Goal: Task Accomplishment & Management: Complete application form

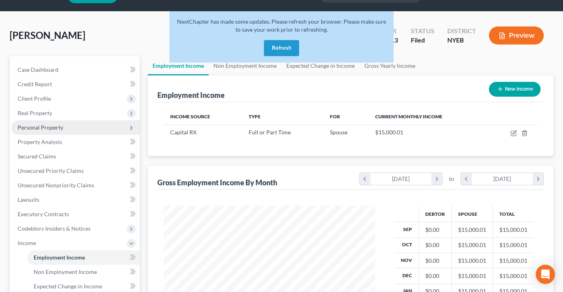
scroll to position [143, 228]
click at [276, 47] on button "Refresh" at bounding box center [281, 48] width 35 height 16
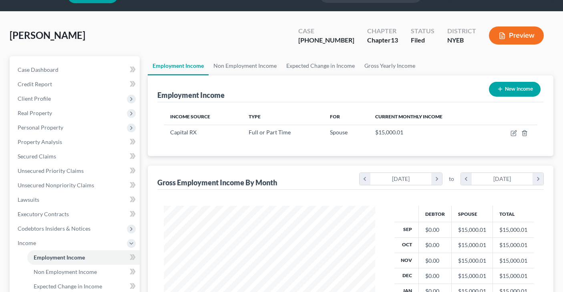
scroll to position [143, 228]
click at [38, 95] on span "Client Profile" at bounding box center [34, 98] width 33 height 7
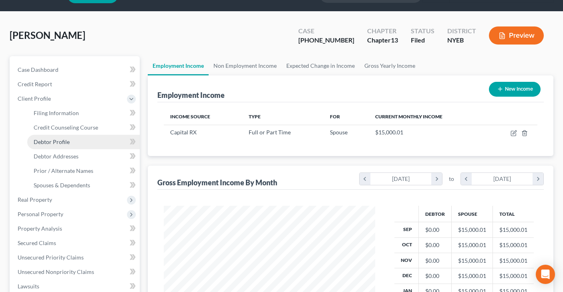
click at [64, 143] on span "Debtor Profile" at bounding box center [52, 141] width 36 height 7
select select "1"
select select "5"
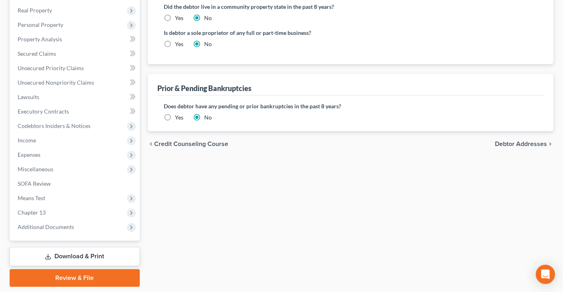
scroll to position [234, 0]
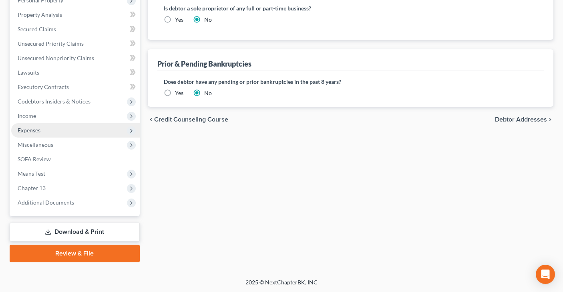
click at [98, 128] on span "Expenses" at bounding box center [75, 130] width 129 height 14
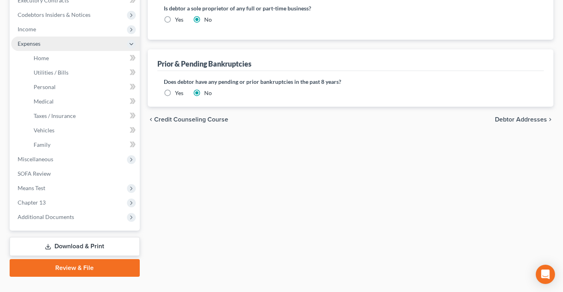
scroll to position [148, 0]
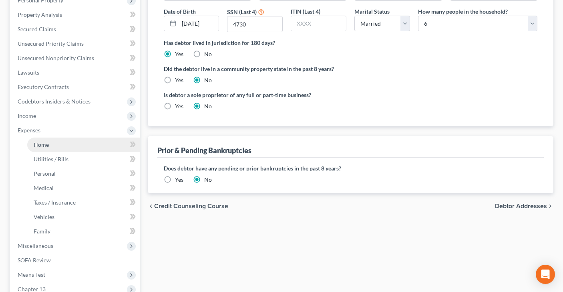
click at [96, 145] on link "Home" at bounding box center [83, 144] width 113 height 14
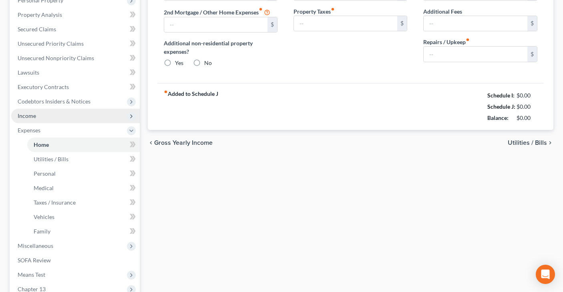
type input "0.00"
radio input "true"
type input "115.92"
type input "500.00"
type input "0.00"
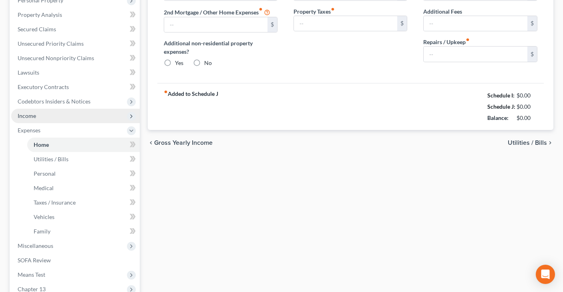
type input "0.00"
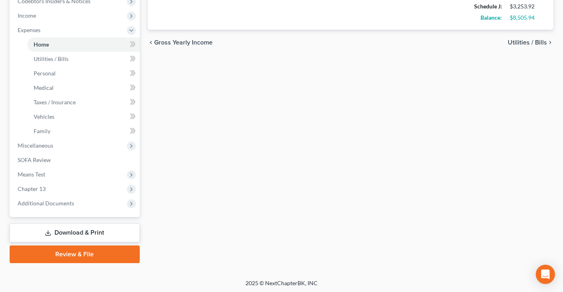
scroll to position [248, 0]
click at [70, 227] on link "Download & Print" at bounding box center [75, 232] width 130 height 19
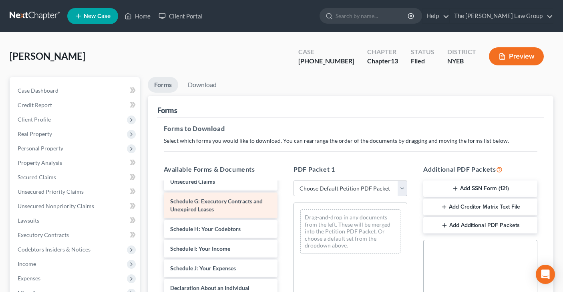
scroll to position [142, 0]
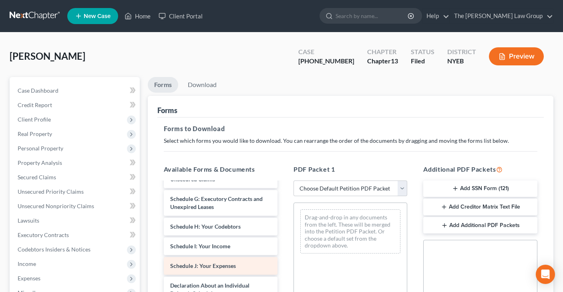
click at [224, 263] on div "Voluntary Petition for Individuals Filing for Bankruptcy Summary of Your Assets…" at bounding box center [220, 255] width 127 height 431
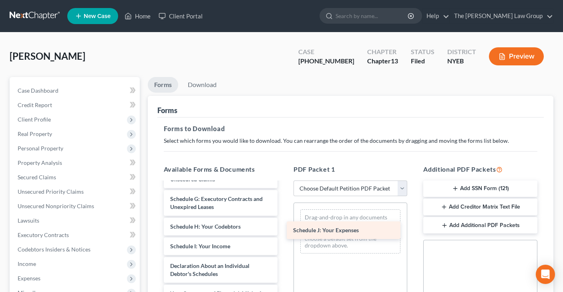
drag, startPoint x: 220, startPoint y: 263, endPoint x: 343, endPoint y: 228, distance: 128.4
click at [284, 228] on div "Schedule J: Your Expenses Voluntary Petition for Individuals Filing for Bankrup…" at bounding box center [220, 246] width 127 height 412
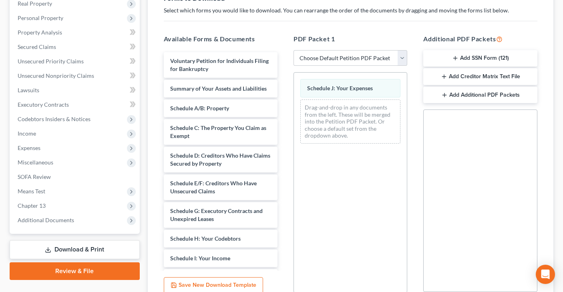
scroll to position [0, 0]
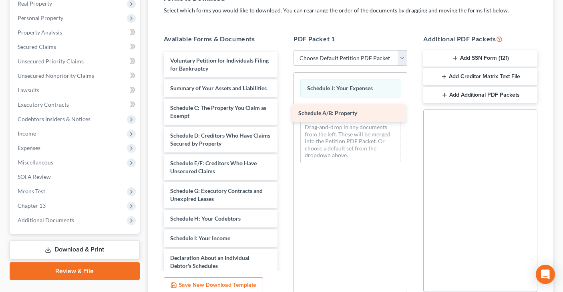
drag, startPoint x: 210, startPoint y: 108, endPoint x: 338, endPoint y: 113, distance: 128.3
click at [284, 113] on div "Schedule A/B: Property Voluntary Petition for Individuals Filing for Bankruptcy…" at bounding box center [220, 248] width 127 height 392
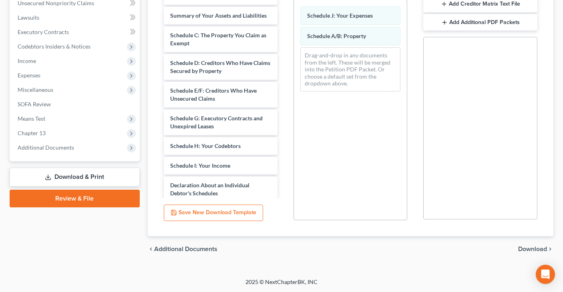
scroll to position [203, 0]
click at [535, 246] on span "Download" at bounding box center [532, 249] width 29 height 6
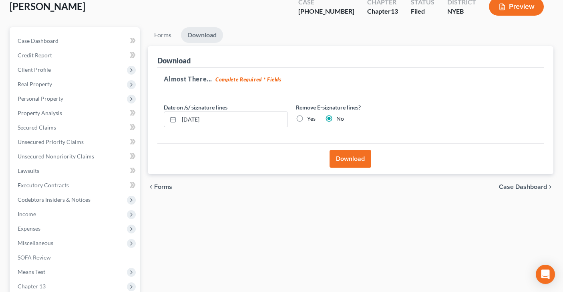
scroll to position [41, 0]
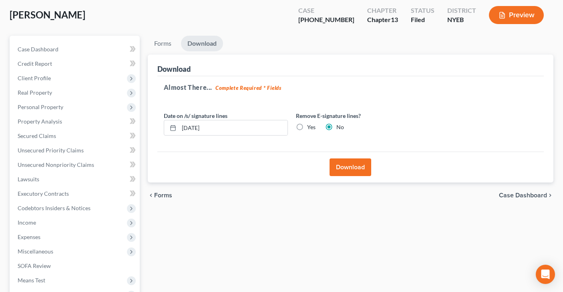
click at [350, 166] on button "Download" at bounding box center [351, 167] width 42 height 18
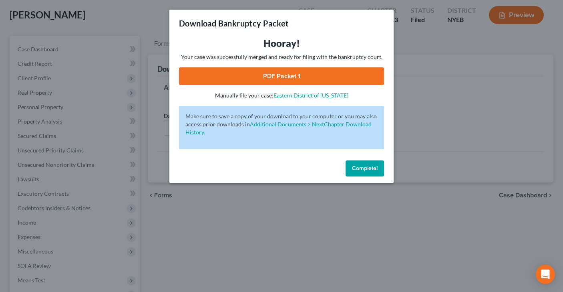
click at [234, 75] on link "PDF Packet 1" at bounding box center [281, 76] width 205 height 18
click at [360, 166] on span "Complete!" at bounding box center [365, 168] width 26 height 7
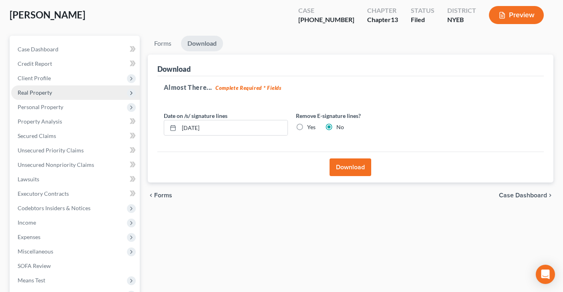
scroll to position [0, 0]
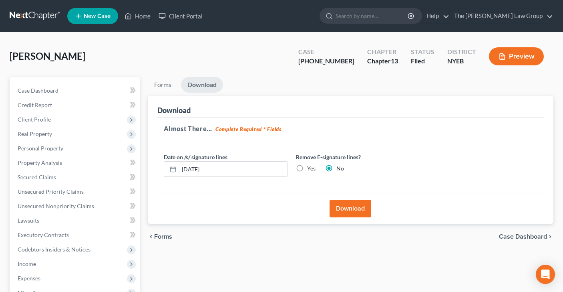
click at [99, 20] on link "New Case" at bounding box center [92, 16] width 51 height 16
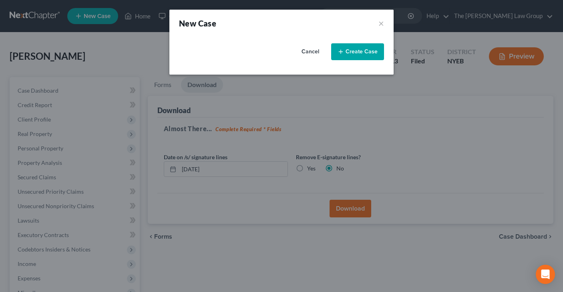
select select "53"
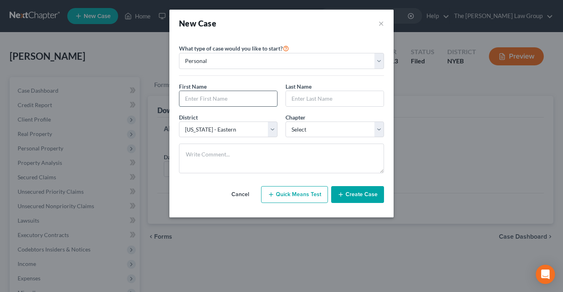
click at [252, 95] on input "text" at bounding box center [228, 98] width 98 height 15
type input "[PERSON_NAME]"
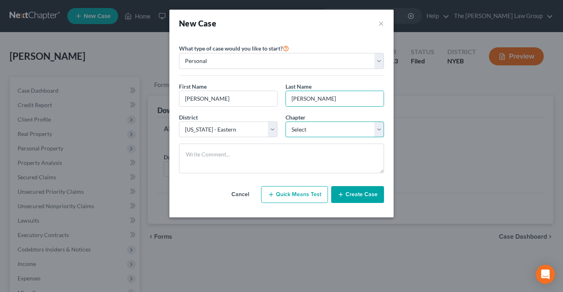
click at [381, 129] on select "Select 7 11 12 13" at bounding box center [335, 129] width 99 height 16
select select "3"
click at [364, 195] on button "Create Case" at bounding box center [357, 194] width 53 height 17
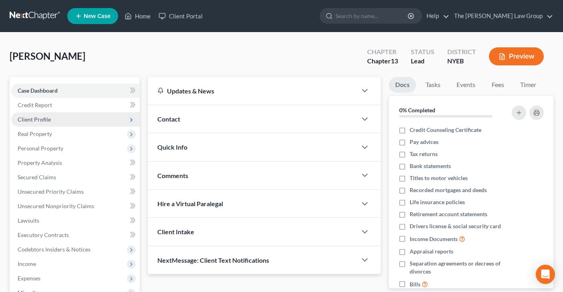
click at [96, 117] on span "Client Profile" at bounding box center [75, 119] width 129 height 14
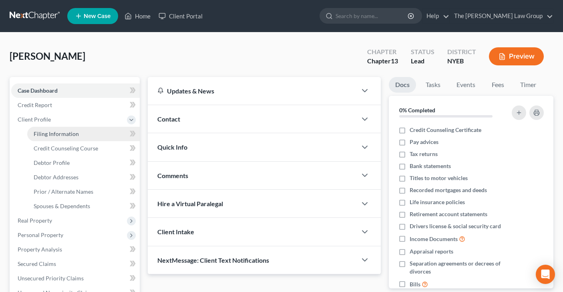
click at [96, 135] on link "Filing Information" at bounding box center [83, 134] width 113 height 14
select select "1"
select select "0"
select select "3"
select select "53"
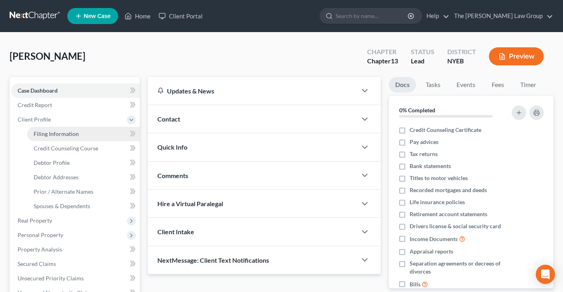
select select "0"
select select "35"
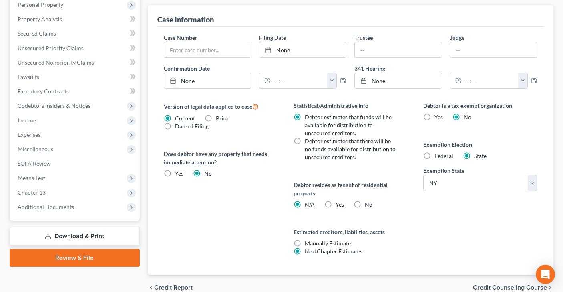
scroll to position [268, 0]
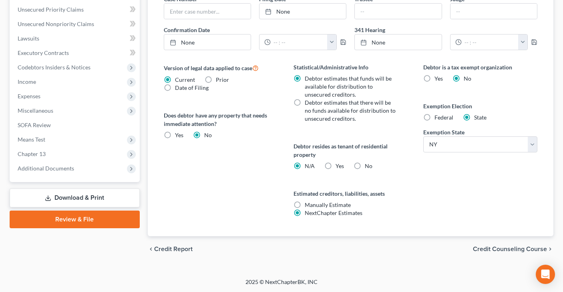
click at [520, 248] on span "Credit Counseling Course" at bounding box center [510, 249] width 74 height 6
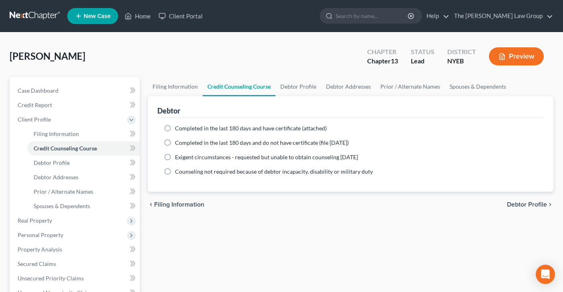
click at [175, 128] on label "Completed in the last 180 days and have certificate (attached)" at bounding box center [251, 128] width 152 height 8
click at [178, 128] on input "Completed in the last 180 days and have certificate (attached)" at bounding box center [180, 126] width 5 height 5
radio input "true"
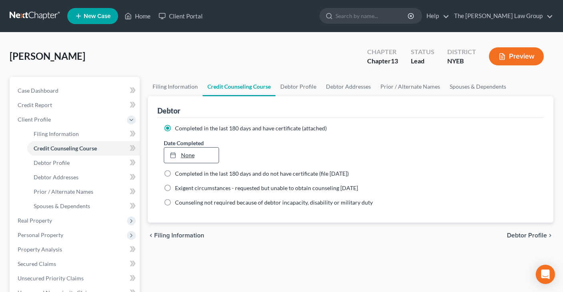
click at [197, 155] on link "None" at bounding box center [191, 154] width 55 height 15
type input "[DATE]"
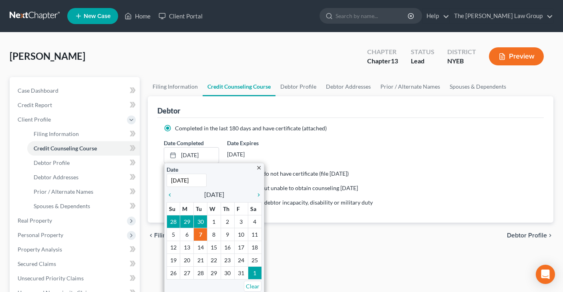
drag, startPoint x: 185, startPoint y: 234, endPoint x: 244, endPoint y: 234, distance: 59.3
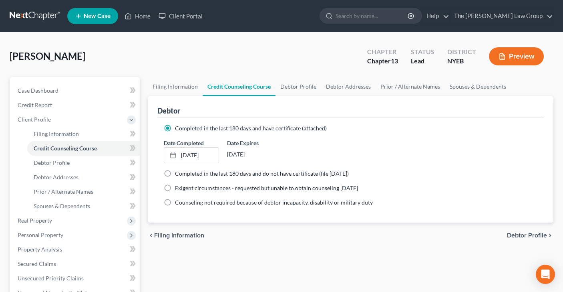
click at [518, 234] on span "Debtor Profile" at bounding box center [527, 235] width 40 height 6
select select "0"
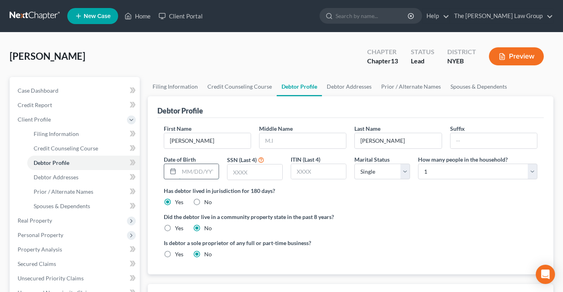
click at [191, 173] on input "text" at bounding box center [199, 171] width 40 height 15
type input "[DATE]"
click at [239, 173] on input "text" at bounding box center [255, 171] width 55 height 15
type input "4730"
click at [402, 172] on select "Select Single Married Separated Divorced Widowed" at bounding box center [383, 171] width 56 height 16
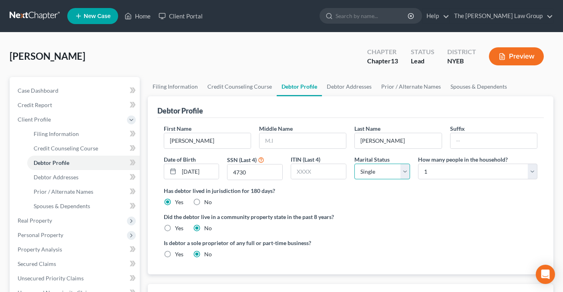
select select "1"
click at [532, 170] on select "Select 1 2 3 4 5 6 7 8 9 10 11 12 13 14 15 16 17 18 19 20" at bounding box center [477, 171] width 119 height 16
select select "5"
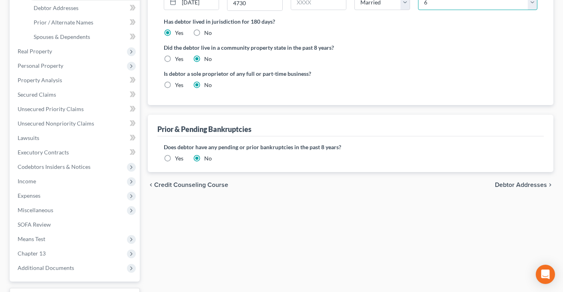
scroll to position [173, 0]
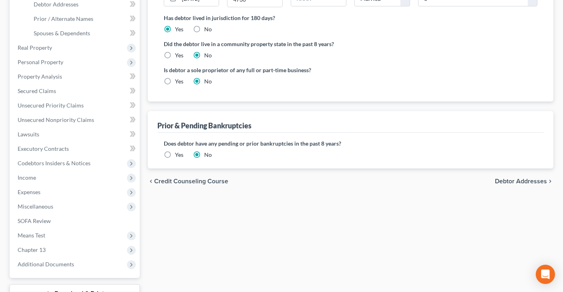
click at [175, 153] on label "Yes" at bounding box center [179, 155] width 8 height 8
click at [178, 153] on input "Yes" at bounding box center [180, 153] width 5 height 5
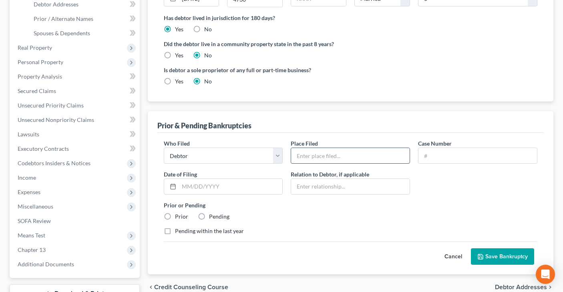
click at [325, 155] on input "text" at bounding box center [350, 155] width 119 height 15
type input "EDNY"
click at [454, 156] on input "text" at bounding box center [478, 155] width 119 height 15
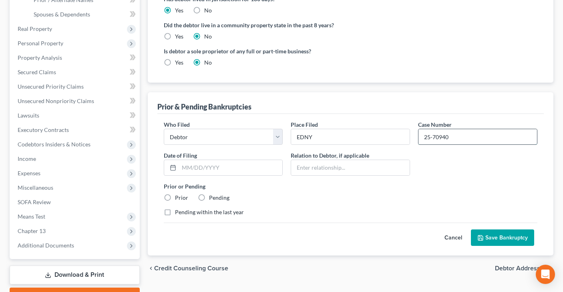
scroll to position [207, 0]
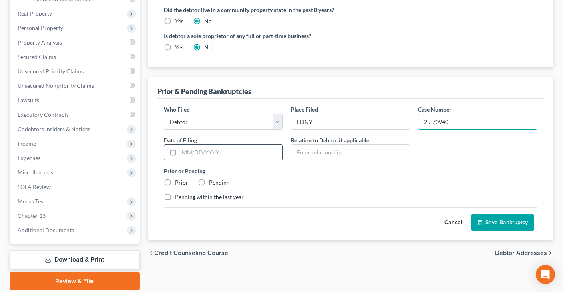
type input "25-70940"
click at [201, 155] on input "text" at bounding box center [231, 152] width 104 height 15
type input "[DATE]"
drag, startPoint x: 168, startPoint y: 182, endPoint x: 169, endPoint y: 189, distance: 7.7
click at [175, 182] on label "Prior" at bounding box center [181, 182] width 13 height 8
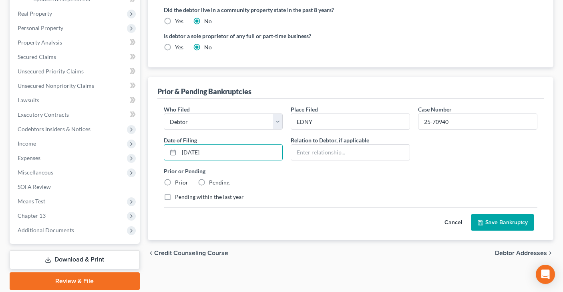
click at [178, 182] on input "Prior" at bounding box center [180, 180] width 5 height 5
radio input "true"
click at [175, 196] on label "Pending within the last year" at bounding box center [209, 197] width 69 height 8
click at [178, 196] on input "Pending within the last year" at bounding box center [180, 195] width 5 height 5
checkbox input "true"
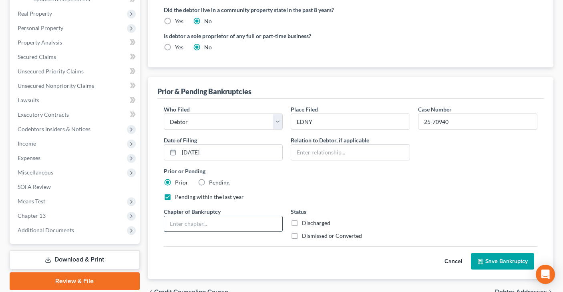
click at [222, 222] on input "text" at bounding box center [223, 223] width 119 height 15
type input "13"
drag, startPoint x: 296, startPoint y: 236, endPoint x: 308, endPoint y: 229, distance: 14.4
click at [302, 236] on label "Dismissed or Converted" at bounding box center [332, 236] width 60 height 8
click at [305, 236] on input "Dismissed or Converted" at bounding box center [307, 234] width 5 height 5
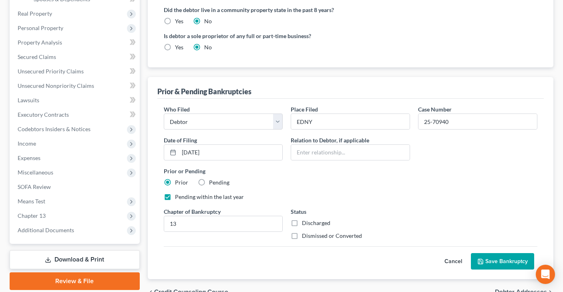
checkbox input "true"
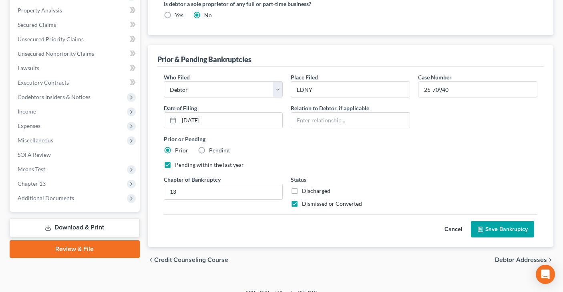
scroll to position [250, 0]
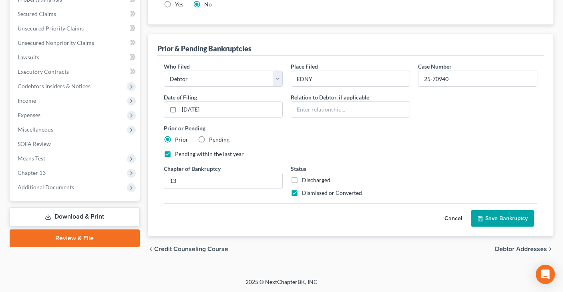
click at [513, 219] on button "Save Bankruptcy" at bounding box center [502, 218] width 63 height 17
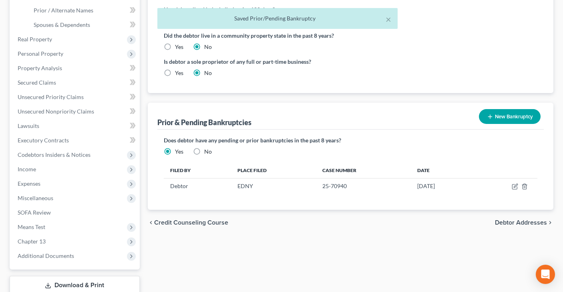
scroll to position [182, 0]
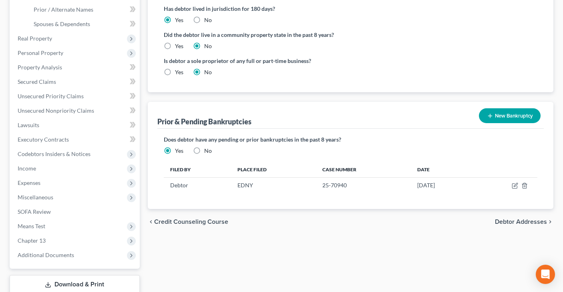
click at [512, 220] on span "Debtor Addresses" at bounding box center [521, 221] width 52 height 6
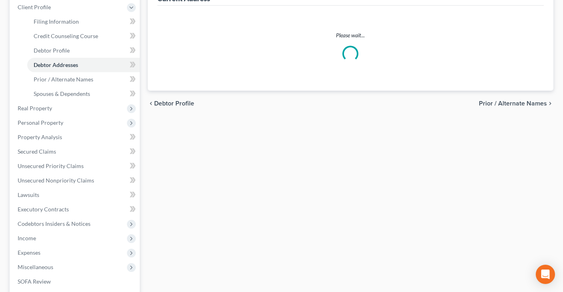
select select "0"
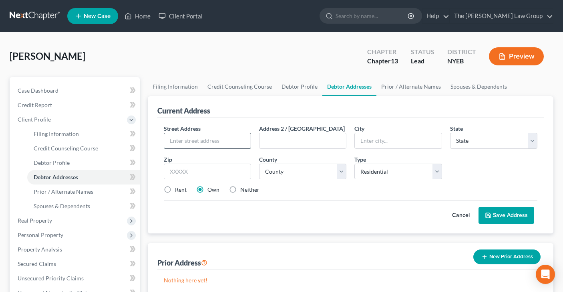
click at [195, 137] on input "text" at bounding box center [207, 140] width 87 height 15
type input "[STREET_ADDRESS][PERSON_NAME]"
click at [368, 137] on input "text" at bounding box center [398, 140] width 87 height 15
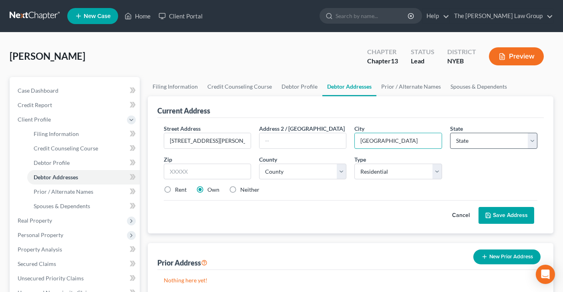
type input "[GEOGRAPHIC_DATA]"
click at [532, 140] on select "State [US_STATE] AK AR AZ CA CO CT DE DC [GEOGRAPHIC_DATA] [GEOGRAPHIC_DATA] GU…" at bounding box center [493, 141] width 87 height 16
select select "35"
click at [189, 167] on input "text" at bounding box center [207, 171] width 87 height 16
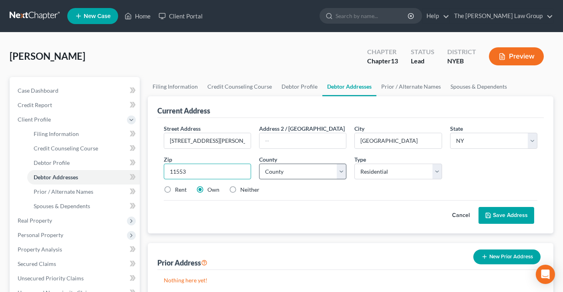
type input "11553"
click at [341, 173] on select "County [GEOGRAPHIC_DATA] [GEOGRAPHIC_DATA] [GEOGRAPHIC_DATA] [GEOGRAPHIC_DATA] …" at bounding box center [302, 171] width 87 height 16
select select "29"
click at [502, 216] on button "Save Address" at bounding box center [507, 215] width 56 height 17
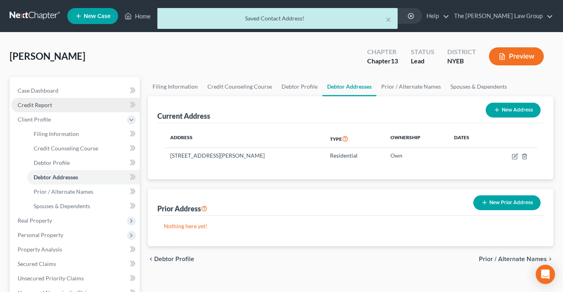
click at [41, 106] on span "Credit Report" at bounding box center [35, 104] width 34 height 7
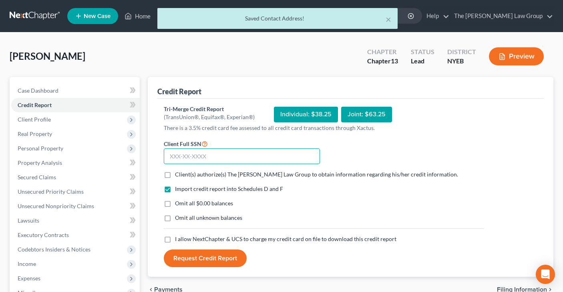
click at [273, 156] on input "text" at bounding box center [242, 156] width 156 height 16
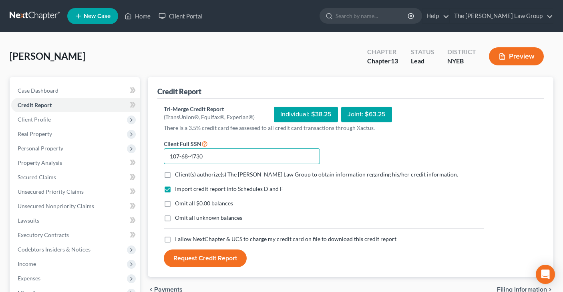
type input "107-68-4730"
drag, startPoint x: 166, startPoint y: 175, endPoint x: 166, endPoint y: 179, distance: 4.4
click at [175, 175] on label "Client(s) authorize(s) The [PERSON_NAME] Law Group to obtain information regard…" at bounding box center [316, 174] width 283 height 8
click at [178, 175] on input "Client(s) authorize(s) The [PERSON_NAME] Law Group to obtain information regard…" at bounding box center [180, 172] width 5 height 5
checkbox input "true"
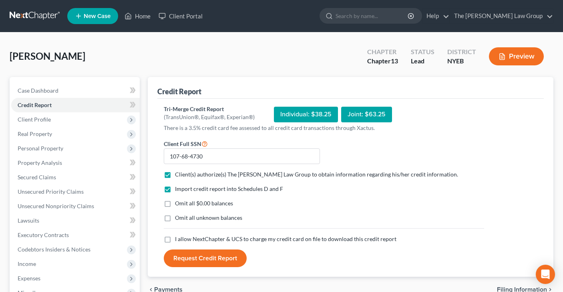
click at [175, 202] on label "Omit all $0.00 balances" at bounding box center [204, 203] width 58 height 8
click at [178, 202] on input "Omit all $0.00 balances" at bounding box center [180, 201] width 5 height 5
checkbox input "true"
drag, startPoint x: 168, startPoint y: 238, endPoint x: 172, endPoint y: 242, distance: 5.7
click at [175, 238] on label "I allow NextChapter & UCS to charge my credit card on file to download this cre…" at bounding box center [286, 239] width 222 height 8
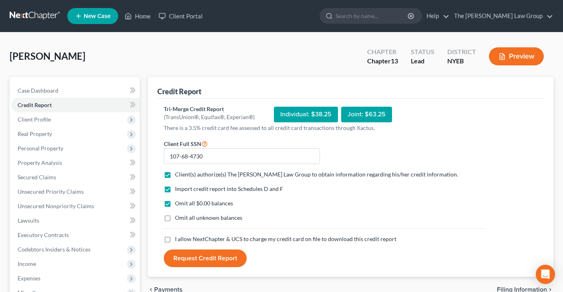
click at [178, 238] on input "I allow NextChapter & UCS to charge my credit card on file to download this cre…" at bounding box center [180, 237] width 5 height 5
checkbox input "true"
click at [209, 260] on button "Request Credit Report" at bounding box center [205, 258] width 83 height 18
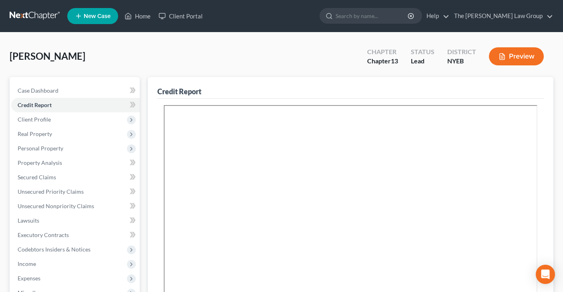
click at [228, 63] on div "[PERSON_NAME] Upgraded Chapter Chapter 13 Status Lead District NYEB Preview" at bounding box center [282, 59] width 544 height 35
click at [67, 135] on span "Real Property" at bounding box center [75, 134] width 129 height 14
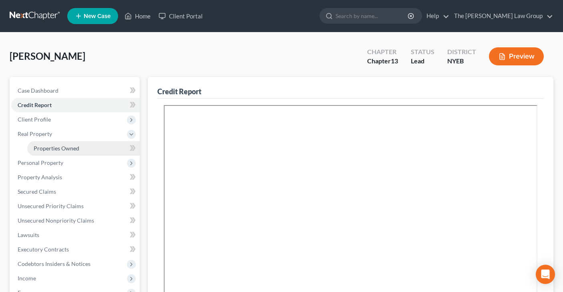
click at [72, 148] on span "Properties Owned" at bounding box center [57, 148] width 46 height 7
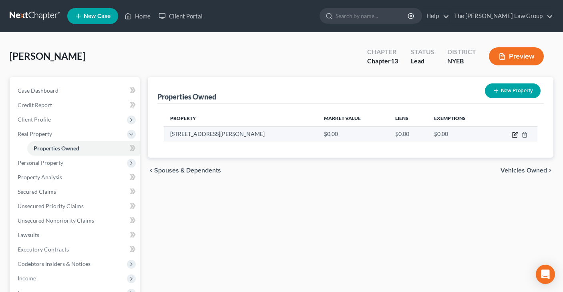
click at [514, 136] on icon "button" at bounding box center [515, 134] width 6 height 6
select select "35"
select select "29"
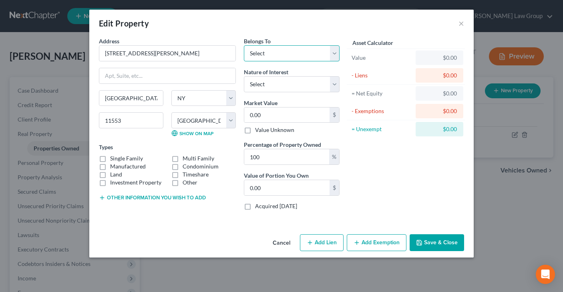
click at [333, 51] on select "Select Debtor 1 Only Debtor 2 Only Debtor 1 And Debtor 2 Only At Least One Of T…" at bounding box center [292, 53] width 96 height 16
select select "3"
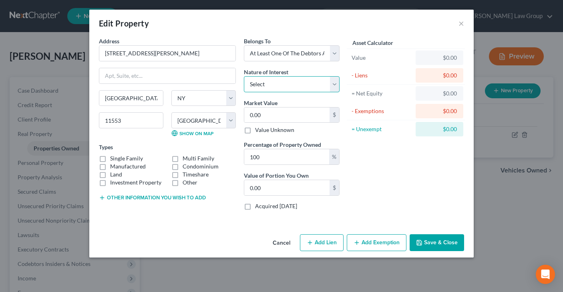
click at [332, 87] on select "Select Fee Simple Joint Tenant Life Estate Equitable Interest Future Interest T…" at bounding box center [292, 84] width 96 height 16
select select "6"
click at [286, 114] on input "0.00" at bounding box center [286, 114] width 85 height 15
type input "4"
type input "4.00"
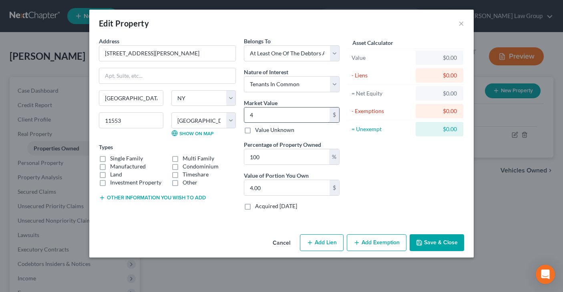
type input "46"
type input "46.00"
type input "467"
type input "467.00"
type input "4670"
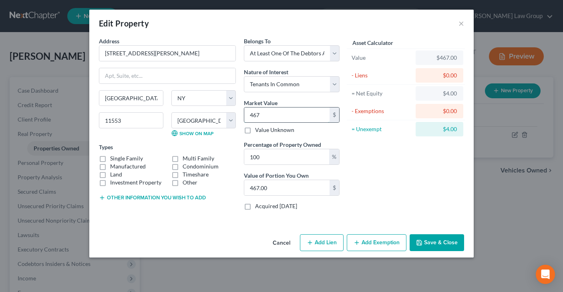
type input "4,670.00"
type input "4,6700"
type input "46,700.00"
type input "46,7000"
type input "467,000.00"
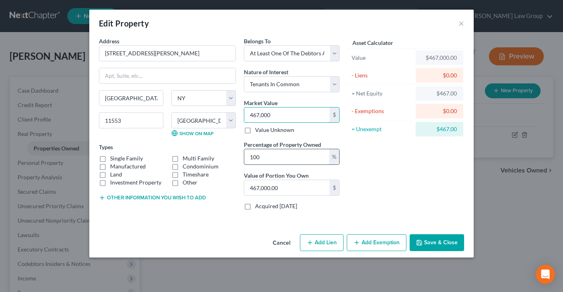
type input "467,000"
drag, startPoint x: 284, startPoint y: 158, endPoint x: 236, endPoint y: 153, distance: 48.8
click at [236, 153] on div "Address * 7 [PERSON_NAME] Place [GEOGRAPHIC_DATA] [US_STATE][GEOGRAPHIC_DATA] […" at bounding box center [219, 126] width 249 height 179
type input "5"
type input "23,350.00"
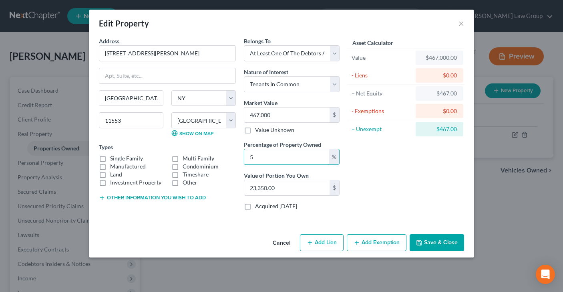
type input "50"
type input "233,500.00"
type input "50"
drag, startPoint x: 102, startPoint y: 158, endPoint x: 162, endPoint y: 183, distance: 65.2
click at [110, 159] on label "Single Family" at bounding box center [126, 158] width 33 height 8
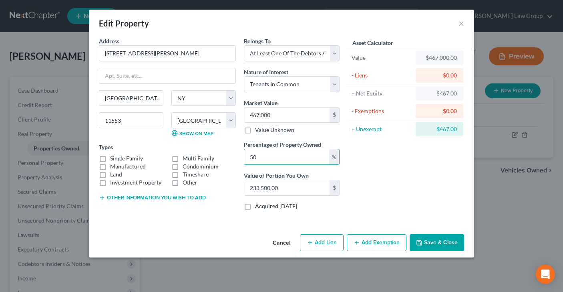
click at [113, 159] on input "Single Family" at bounding box center [115, 156] width 5 height 5
checkbox input "true"
click at [331, 244] on button "Add Lien" at bounding box center [322, 242] width 44 height 17
select select "3"
select select "0"
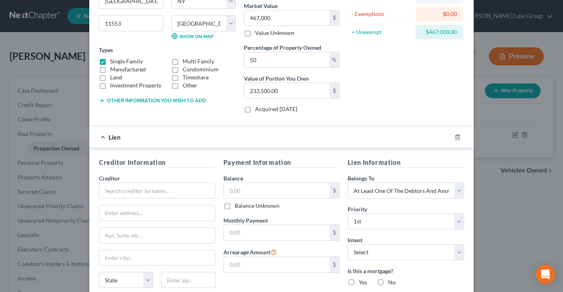
scroll to position [98, 0]
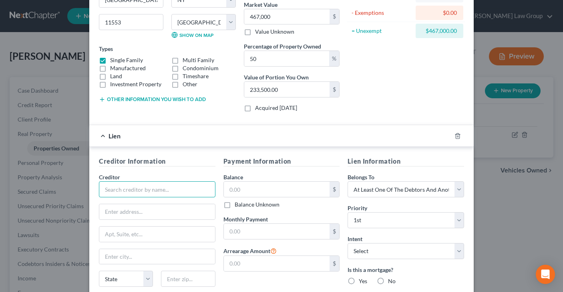
click at [138, 191] on input "text" at bounding box center [157, 189] width 117 height 16
click at [118, 203] on div "Equinne LLC" at bounding box center [146, 203] width 83 height 8
type input "Equinne LLC"
type input "c/o [PERSON_NAME] Esq."
type input "[STREET_ADDRESS]"
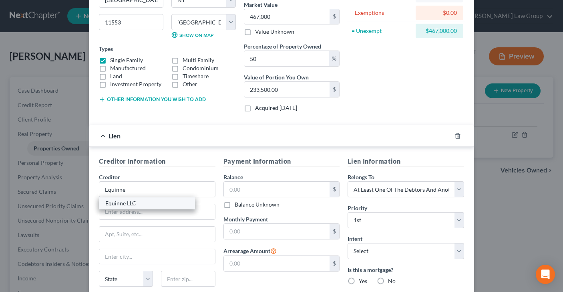
type input "[GEOGRAPHIC_DATA]"
select select "35"
type input "11530"
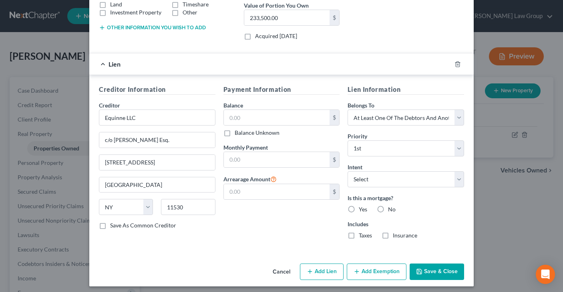
scroll to position [172, 0]
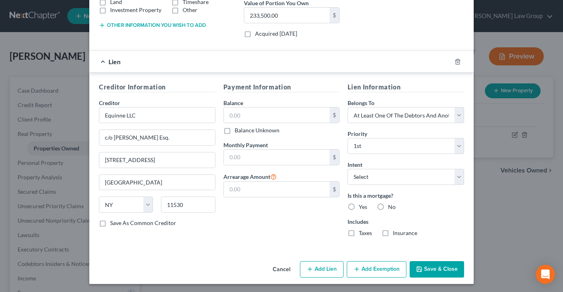
click at [110, 223] on label "Save As Common Creditor" at bounding box center [143, 223] width 66 height 8
click at [113, 223] on input "Save As Common Creditor" at bounding box center [115, 221] width 5 height 5
checkbox input "true"
click at [265, 114] on input "text" at bounding box center [277, 114] width 106 height 15
type input "270,227.48"
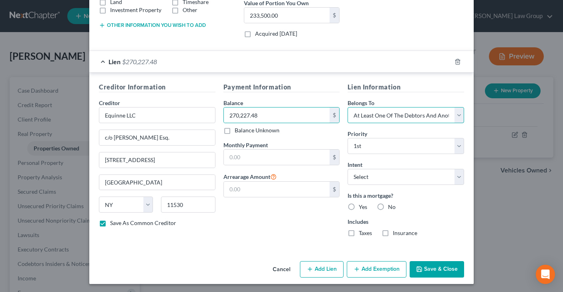
click at [460, 118] on select "Select Debtor 1 Only Debtor 2 Only Debtor 1 And Debtor 2 Only At Least One Of T…" at bounding box center [406, 115] width 117 height 16
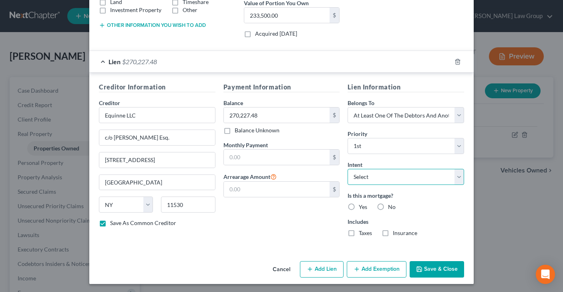
click at [457, 175] on select "Select Surrender Redeem Reaffirm Avoid Other" at bounding box center [406, 177] width 117 height 16
select select "4"
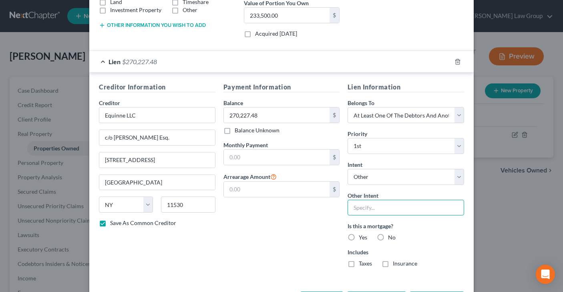
click at [389, 207] on input "text" at bounding box center [406, 207] width 117 height 16
type input "pay in full through plan"
drag, startPoint x: 352, startPoint y: 236, endPoint x: 350, endPoint y: 245, distance: 9.0
click at [359, 236] on label "Yes" at bounding box center [363, 237] width 8 height 8
click at [362, 236] on input "Yes" at bounding box center [364, 235] width 5 height 5
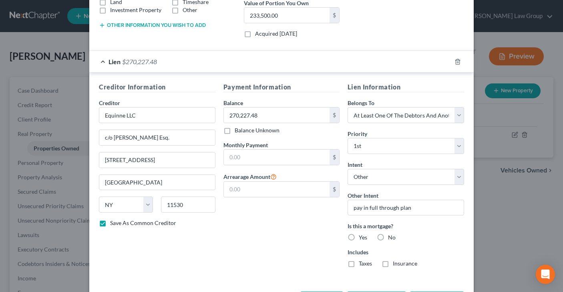
radio input "true"
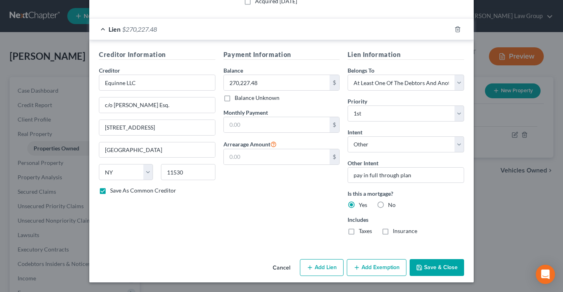
click at [445, 264] on button "Save & Close" at bounding box center [437, 267] width 54 height 17
checkbox input "false"
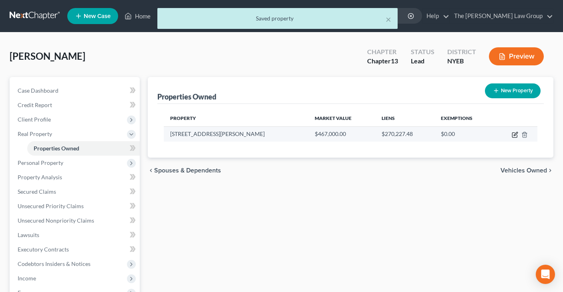
click at [514, 135] on icon "button" at bounding box center [515, 134] width 6 height 6
select select "35"
select select "29"
select select "3"
select select "6"
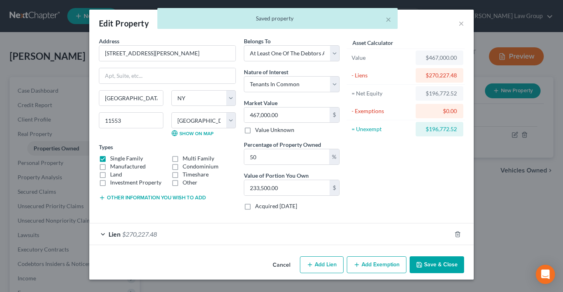
click at [371, 264] on button "Add Exemption" at bounding box center [377, 264] width 60 height 17
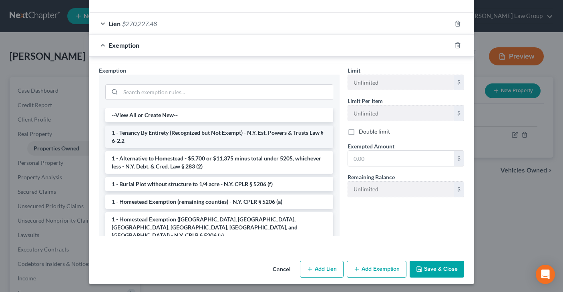
scroll to position [212, 0]
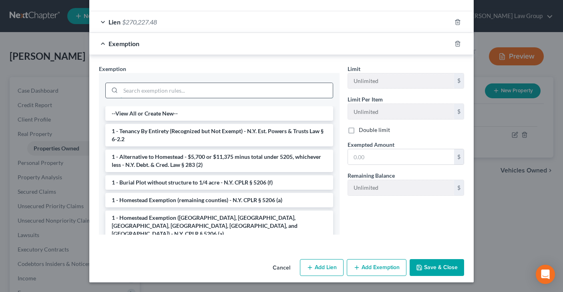
click at [193, 88] on input "search" at bounding box center [227, 90] width 212 height 15
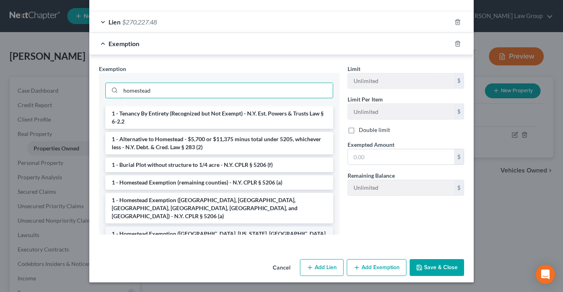
type input "homestead"
click at [259, 226] on li "1 - Homestead Exemption ([GEOGRAPHIC_DATA], [US_STATE], [GEOGRAPHIC_DATA], [GEO…" at bounding box center [219, 245] width 228 height 38
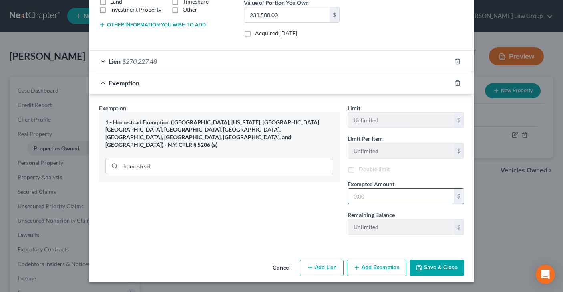
scroll to position [174, 0]
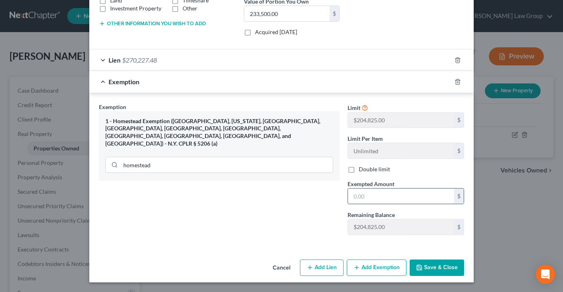
click at [370, 194] on input "text" at bounding box center [401, 195] width 106 height 15
type input "2"
type input "204,825"
click at [431, 265] on button "Save & Close" at bounding box center [437, 267] width 54 height 17
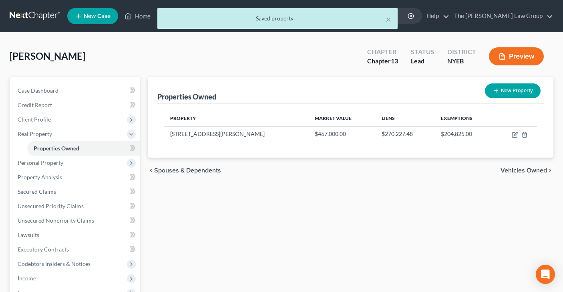
click at [512, 169] on span "Vehicles Owned" at bounding box center [524, 170] width 46 height 6
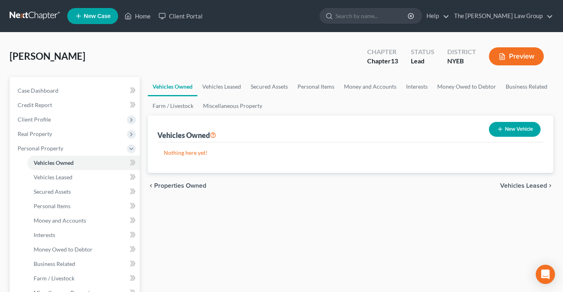
scroll to position [0, 0]
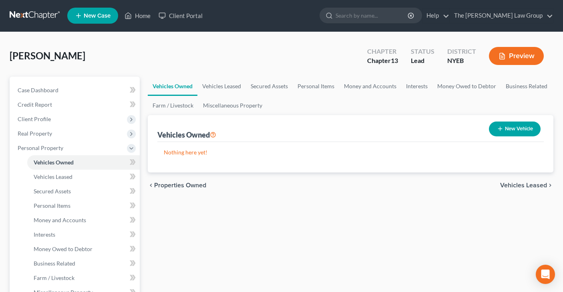
click at [521, 128] on button "New Vehicle" at bounding box center [515, 128] width 52 height 15
select select "0"
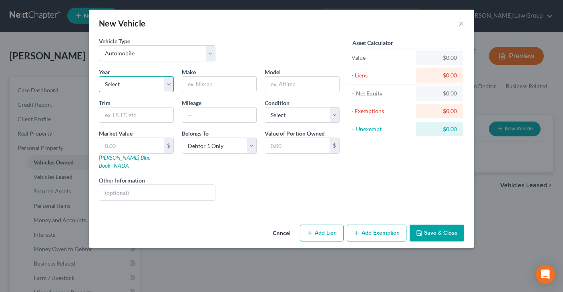
click at [167, 87] on select "Select 2026 2025 2024 2023 2022 2021 2020 2019 2018 2017 2016 2015 2014 2013 20…" at bounding box center [136, 84] width 75 height 16
select select "14"
click at [220, 84] on input "text" at bounding box center [219, 84] width 74 height 15
type input "Nissan"
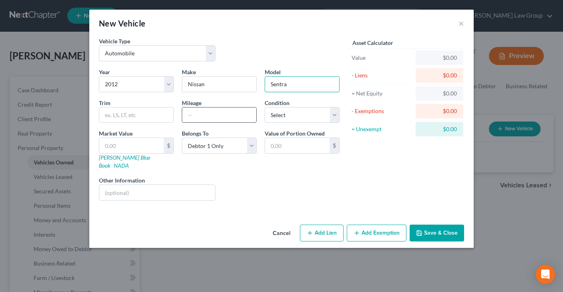
type input "Sentra"
click at [198, 116] on input "text" at bounding box center [219, 114] width 74 height 15
type input "200000"
click at [335, 114] on select "Select Excellent Very Good Good Fair Poor" at bounding box center [302, 115] width 75 height 16
select select "3"
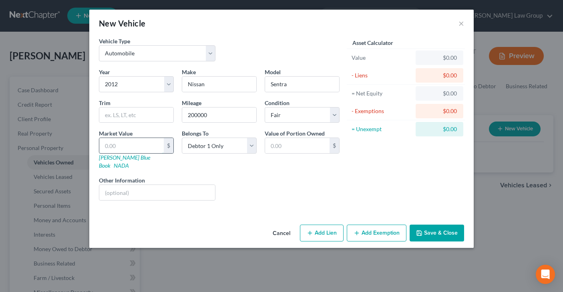
click at [127, 145] on input "text" at bounding box center [131, 145] width 64 height 15
type input "4"
type input "4.00"
type input "40"
type input "40.00"
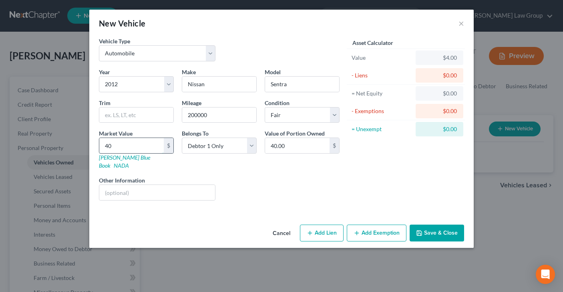
type input "400"
type input "400.00"
type input "4000"
type input "4,000.00"
type input "4,000"
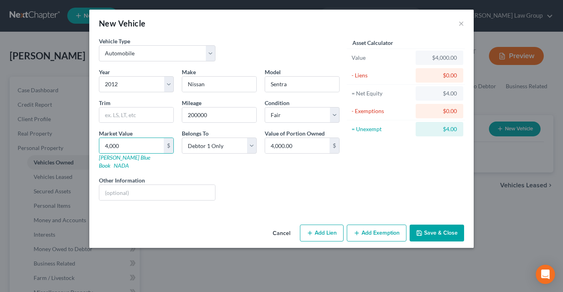
click at [377, 224] on button "Add Exemption" at bounding box center [377, 232] width 60 height 17
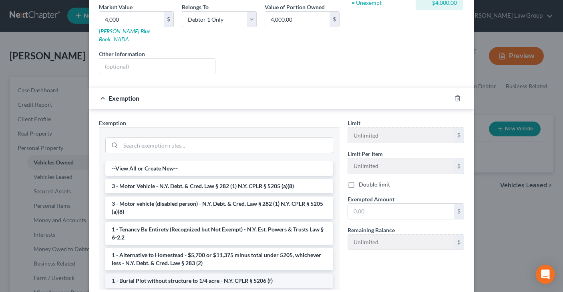
scroll to position [165, 0]
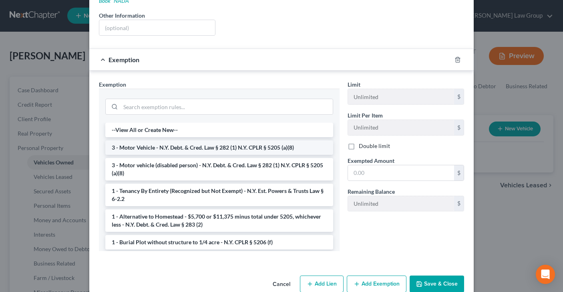
click at [193, 140] on li "3 - Motor Vehicle - N.Y. Debt. & Cred. Law § 282 (1) N.Y. CPLR § 5205 (a)(8)" at bounding box center [219, 147] width 228 height 14
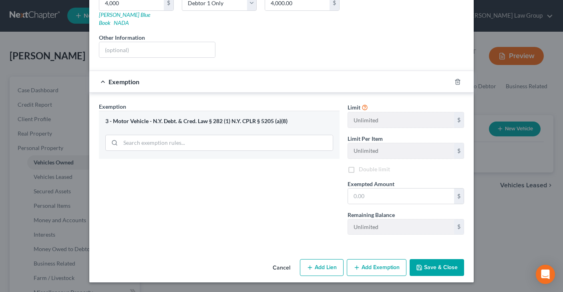
scroll to position [135, 0]
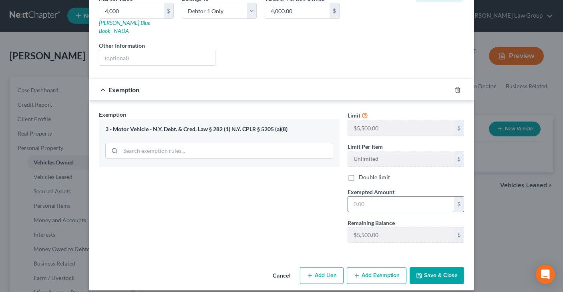
click at [383, 196] on input "text" at bounding box center [401, 203] width 106 height 15
type input "4,000"
click at [439, 270] on button "Save & Close" at bounding box center [437, 275] width 54 height 17
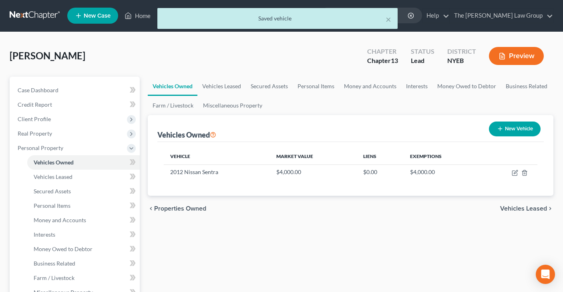
click at [523, 211] on span "Vehicles Leased" at bounding box center [523, 208] width 47 height 6
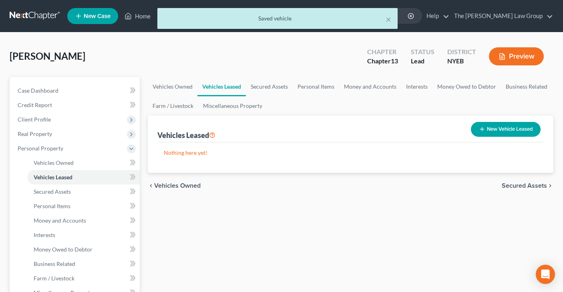
click at [514, 182] on span "Secured Assets" at bounding box center [524, 185] width 45 height 6
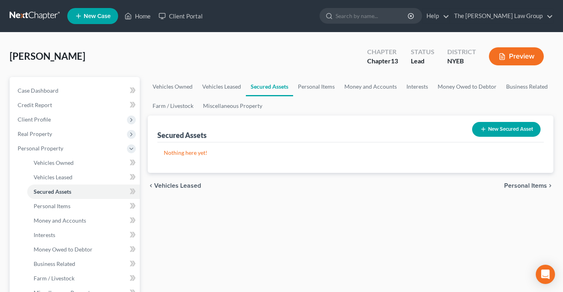
click at [521, 186] on span "Personal Items" at bounding box center [525, 185] width 43 height 6
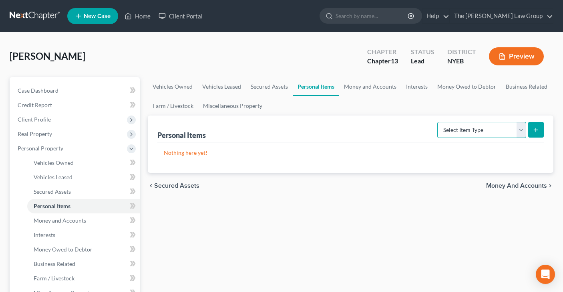
click at [519, 131] on select "Select Item Type Clothing Collectibles Of Value Electronics Firearms Household …" at bounding box center [481, 130] width 89 height 16
select select "clothing"
click at [541, 131] on button "submit" at bounding box center [536, 130] width 16 height 16
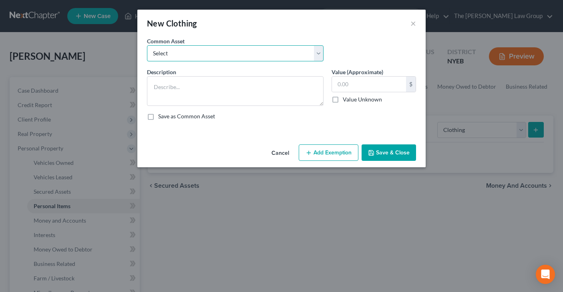
click at [317, 54] on select "Select women's clothing Clothing for debtors and babies used men's clothing wom…" at bounding box center [235, 53] width 177 height 16
select select "0"
type textarea "women's clothing"
type input "1,000.00"
drag, startPoint x: 320, startPoint y: 86, endPoint x: 330, endPoint y: 160, distance: 74.8
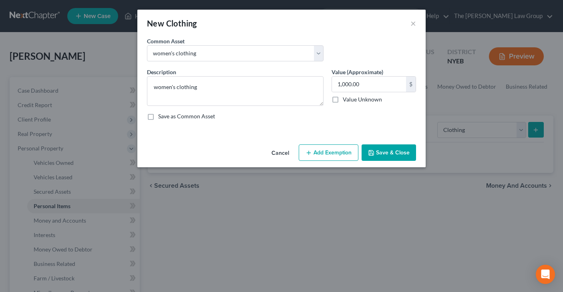
click at [330, 160] on button "Add Exemption" at bounding box center [329, 152] width 60 height 17
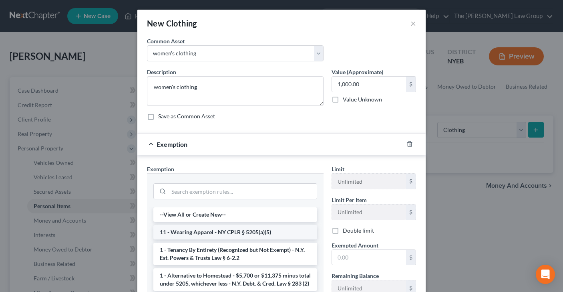
drag, startPoint x: 330, startPoint y: 160, endPoint x: 253, endPoint y: 234, distance: 106.8
click at [253, 234] on li "11 - Wearing Apparel - NY CPLR § 5205(a)(5)" at bounding box center [235, 232] width 164 height 14
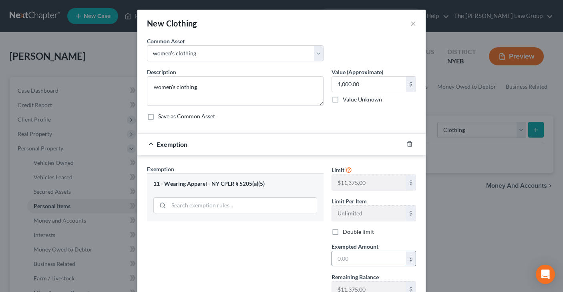
drag, startPoint x: 253, startPoint y: 234, endPoint x: 355, endPoint y: 260, distance: 105.4
click at [355, 260] on input "text" at bounding box center [369, 258] width 74 height 15
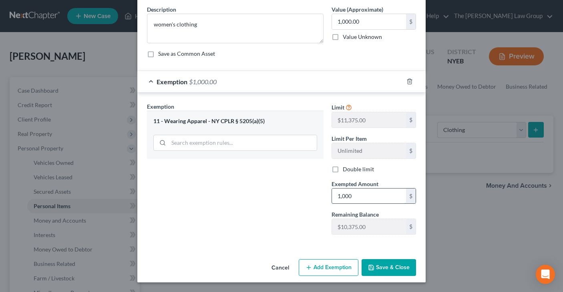
type input "1,000"
drag, startPoint x: 355, startPoint y: 260, endPoint x: 386, endPoint y: 266, distance: 30.9
click at [386, 266] on button "Save & Close" at bounding box center [389, 267] width 54 height 17
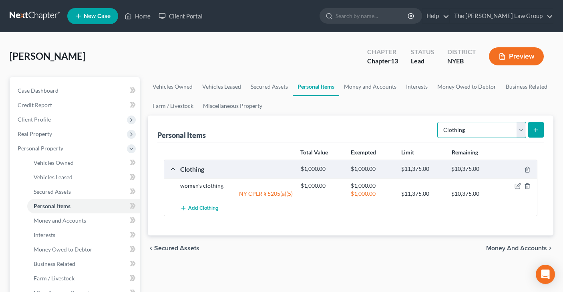
click at [522, 126] on select "Select Item Type Clothing Collectibles Of Value Electronics Firearms Household …" at bounding box center [481, 130] width 89 height 16
select select "electronics"
click at [538, 130] on icon "submit" at bounding box center [536, 130] width 6 height 6
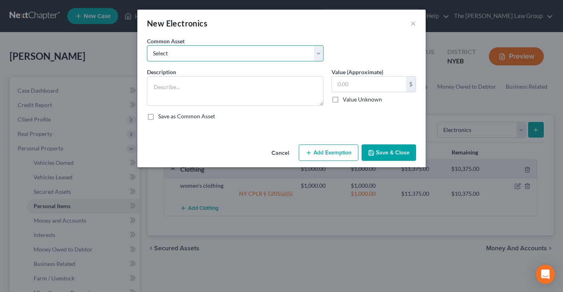
click at [320, 53] on select "Select two televisions, cell phone, computer, two televisions, two cell phones,…" at bounding box center [235, 53] width 177 height 16
select select "2"
type textarea "televisions, laptop, cell phone, tablet"
type input "3,000.00"
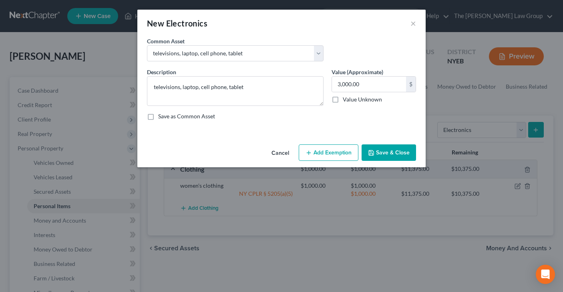
click at [332, 153] on button "Add Exemption" at bounding box center [329, 152] width 60 height 17
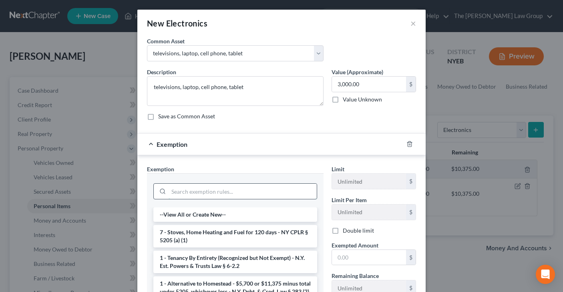
click at [188, 186] on input "search" at bounding box center [243, 190] width 148 height 15
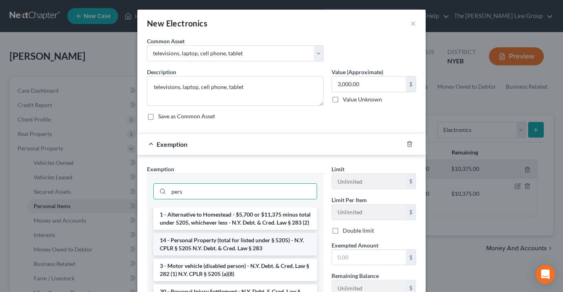
type input "pers"
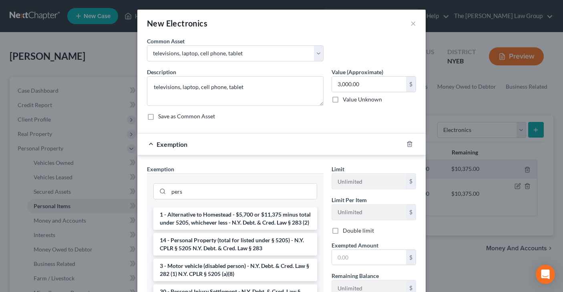
drag, startPoint x: 209, startPoint y: 246, endPoint x: 203, endPoint y: 239, distance: 8.6
click at [209, 245] on li "14 - Personal Property (total for listed under § 5205) - N.Y. CPLR § 5205 N.Y. …" at bounding box center [235, 244] width 164 height 22
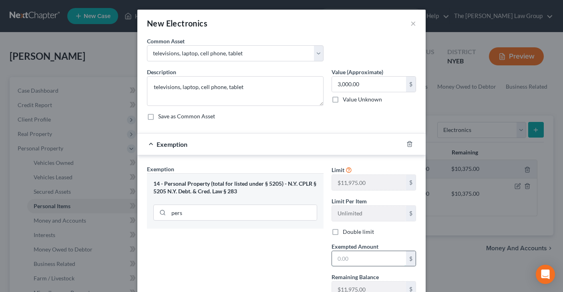
click at [345, 260] on input "text" at bounding box center [369, 258] width 74 height 15
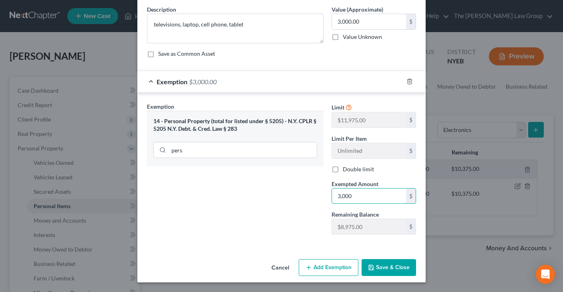
type input "3,000"
click at [387, 267] on button "Save & Close" at bounding box center [389, 267] width 54 height 17
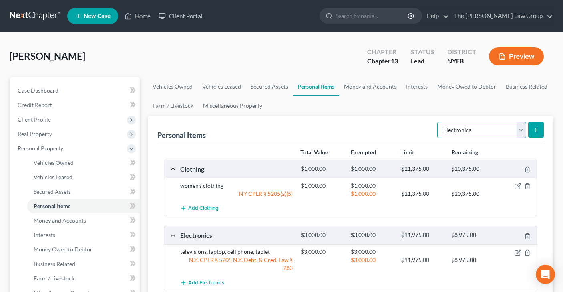
click at [520, 128] on select "Select Item Type Clothing Collectibles Of Value Electronics Firearms Household …" at bounding box center [481, 130] width 89 height 16
select select "household_goods"
click at [532, 131] on button "submit" at bounding box center [536, 130] width 16 height 16
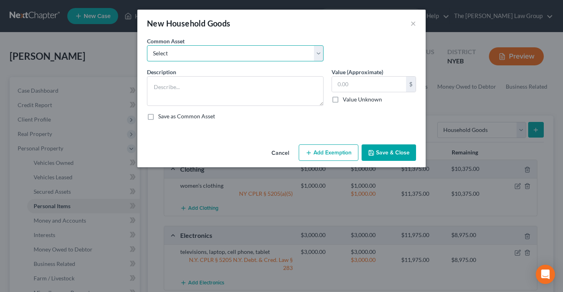
click at [317, 53] on select "Select sofa, coffee table, side tables, dining room set and bedroom set sofa, c…" at bounding box center [235, 53] width 177 height 16
select select "0"
type textarea "sofa, coffee table, side tables, dining room set and bedroom set"
type input "2,000.00"
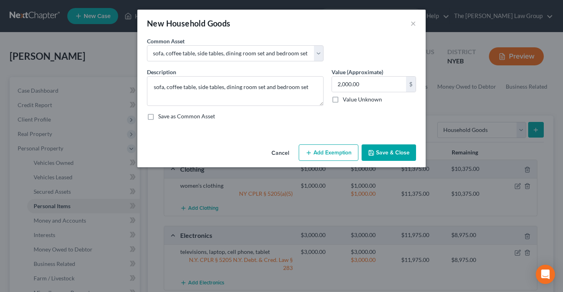
click at [336, 158] on button "Add Exemption" at bounding box center [329, 152] width 60 height 17
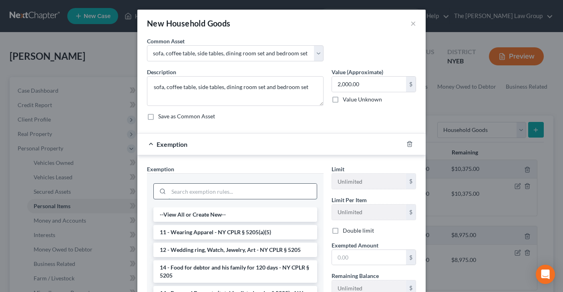
click at [240, 191] on input "search" at bounding box center [243, 190] width 148 height 15
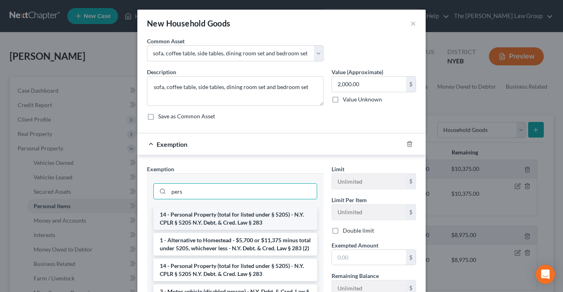
type input "pers"
drag, startPoint x: 246, startPoint y: 216, endPoint x: 279, endPoint y: 235, distance: 38.4
click at [246, 215] on li "14 - Personal Property (total for listed under § 5205) - N.Y. CPLR § 5205 N.Y. …" at bounding box center [235, 218] width 164 height 22
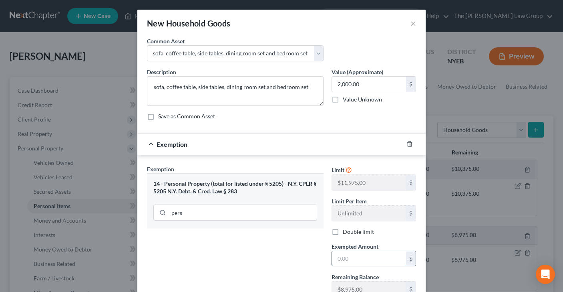
click at [347, 258] on input "text" at bounding box center [369, 258] width 74 height 15
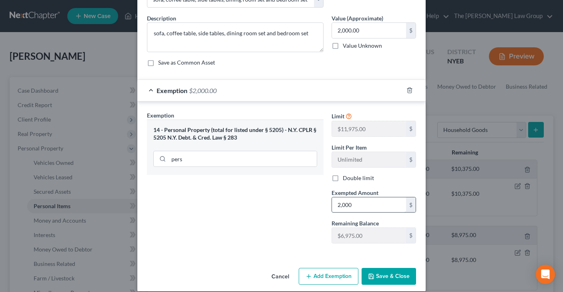
scroll to position [62, 0]
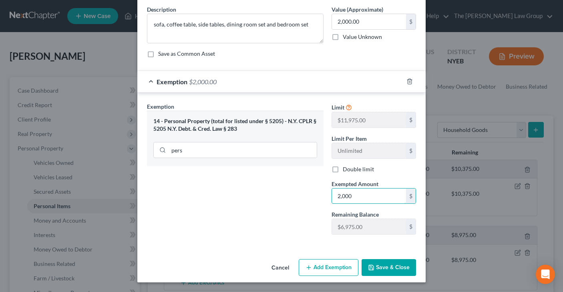
type input "2,000"
click at [392, 266] on button "Save & Close" at bounding box center [389, 267] width 54 height 17
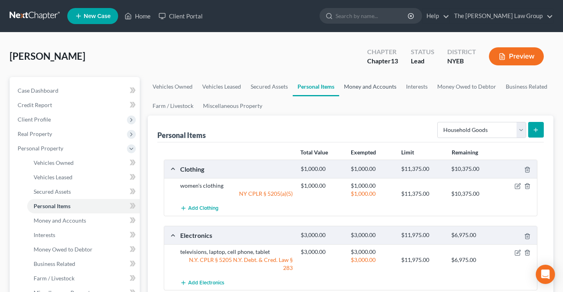
click at [375, 85] on link "Money and Accounts" at bounding box center [370, 86] width 62 height 19
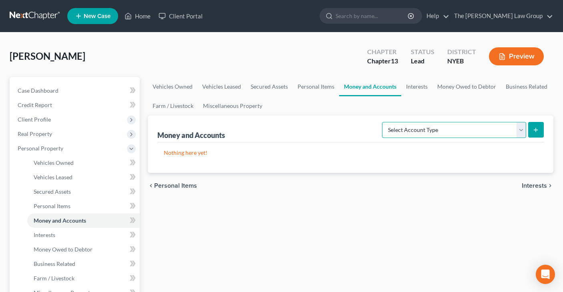
click at [523, 128] on select "Select Account Type Brokerage Cash on Hand Certificates of Deposit Checking Acc…" at bounding box center [454, 130] width 144 height 16
select select "checking"
click at [537, 129] on icon "submit" at bounding box center [536, 130] width 6 height 6
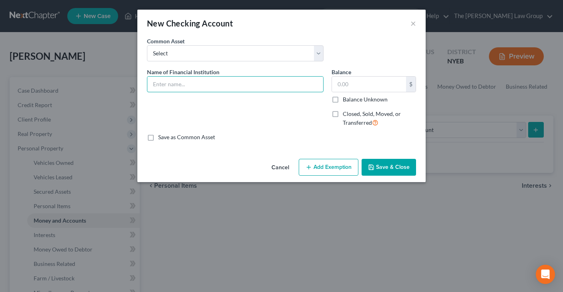
click at [185, 75] on div "Name of Financial Institution *" at bounding box center [235, 80] width 177 height 24
click at [318, 52] on select "Select Bank of America Citibank Capital One Bethpage Federal Credit Union Apple…" at bounding box center [235, 53] width 177 height 16
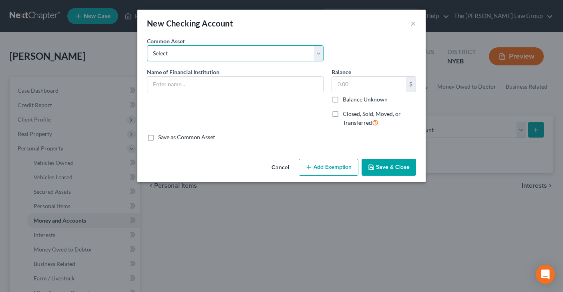
select select "2"
type input "Capital One"
click at [370, 84] on input "1,709.23" at bounding box center [369, 84] width 74 height 15
drag, startPoint x: 369, startPoint y: 85, endPoint x: 334, endPoint y: 82, distance: 34.2
click at [337, 83] on input "1,709.23" at bounding box center [369, 84] width 74 height 15
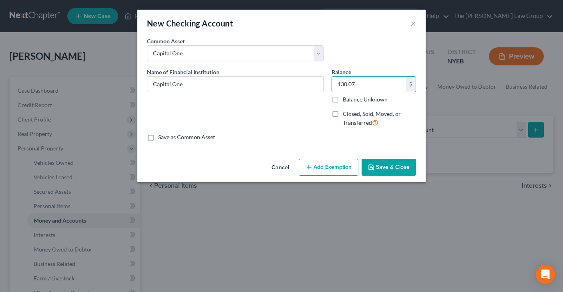
type input "130.07"
click at [318, 171] on button "Add Exemption" at bounding box center [329, 167] width 60 height 17
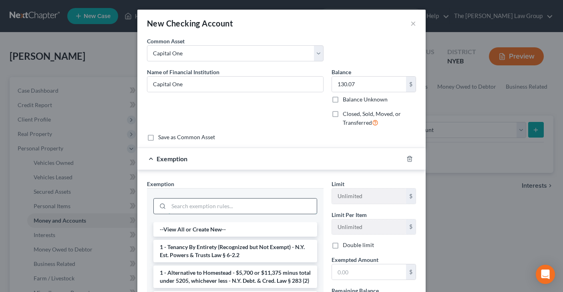
click at [251, 205] on input "search" at bounding box center [243, 205] width 148 height 15
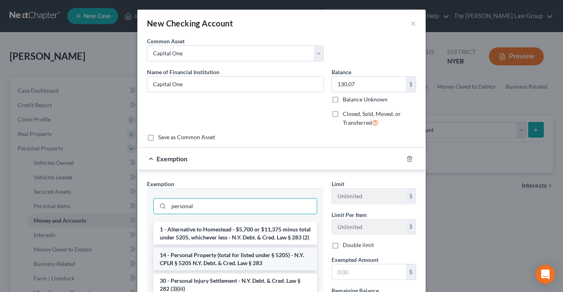
type input "personal"
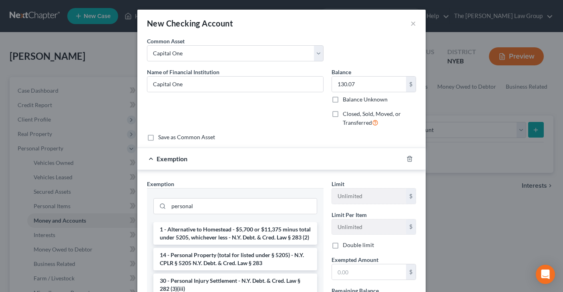
drag, startPoint x: 255, startPoint y: 262, endPoint x: 303, endPoint y: 269, distance: 49.0
click at [257, 261] on li "14 - Personal Property (total for listed under § 5205) - N.Y. CPLR § 5205 N.Y. …" at bounding box center [235, 259] width 164 height 22
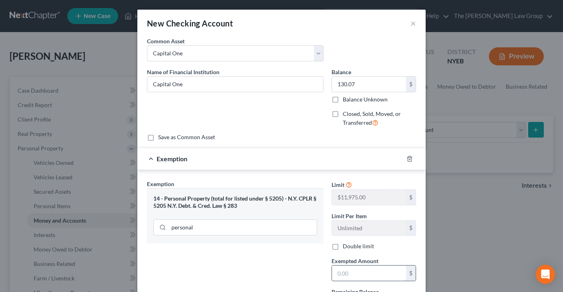
click at [347, 272] on input "text" at bounding box center [369, 272] width 74 height 15
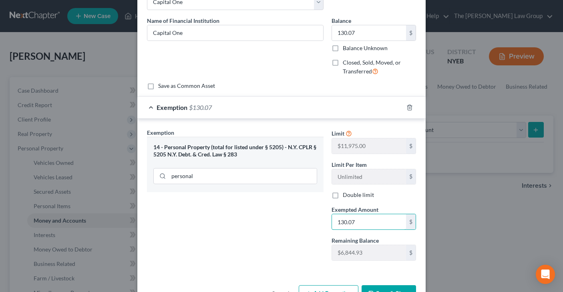
scroll to position [77, 0]
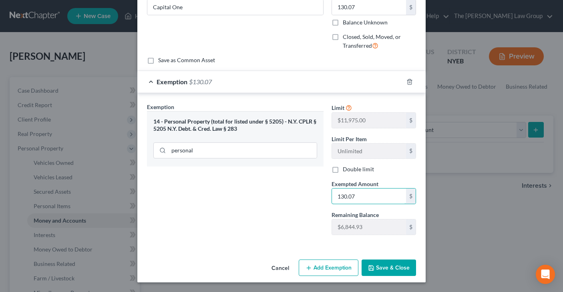
type input "130.07"
click at [382, 263] on button "Save & Close" at bounding box center [389, 267] width 54 height 17
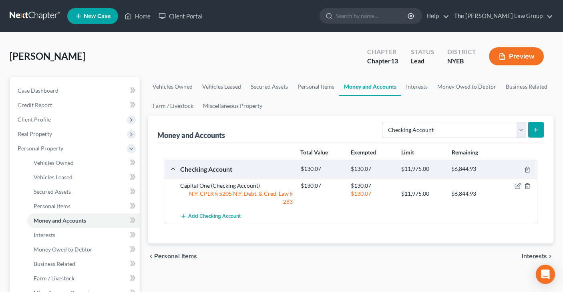
click at [532, 253] on span "Interests" at bounding box center [534, 256] width 25 height 6
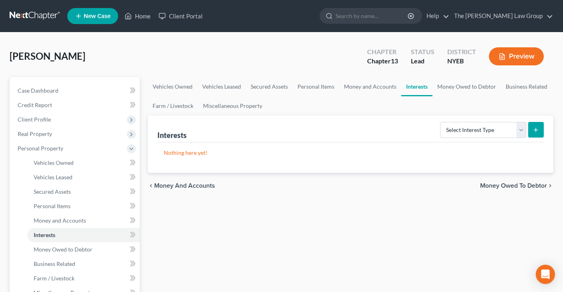
click at [504, 183] on span "Money Owed to Debtor" at bounding box center [513, 185] width 67 height 6
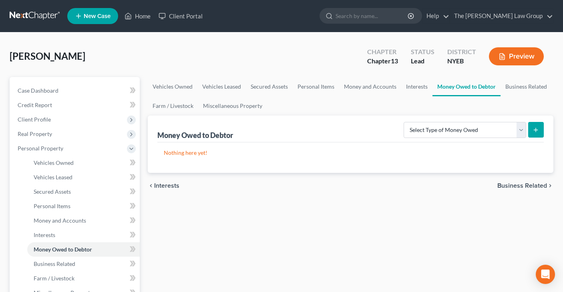
click at [514, 182] on span "Business Related" at bounding box center [523, 185] width 50 height 6
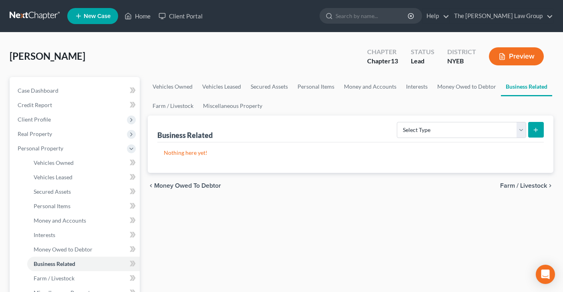
click at [508, 183] on span "Farm / Livestock" at bounding box center [523, 185] width 47 height 6
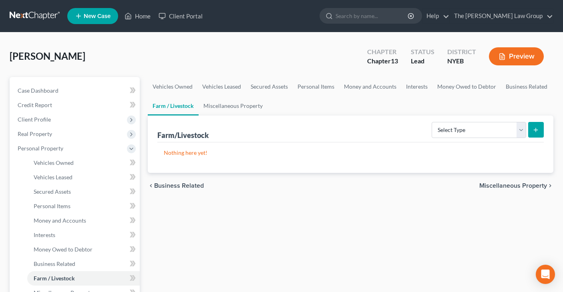
click at [508, 184] on span "Miscellaneous Property" at bounding box center [514, 185] width 68 height 6
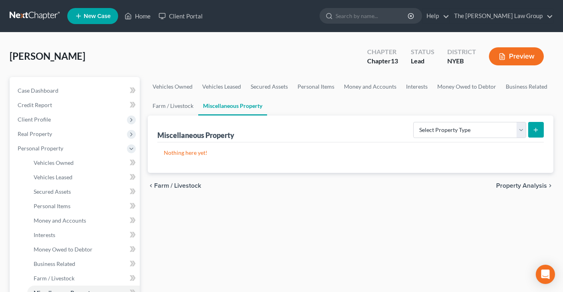
click at [508, 185] on span "Property Analysis" at bounding box center [521, 185] width 51 height 6
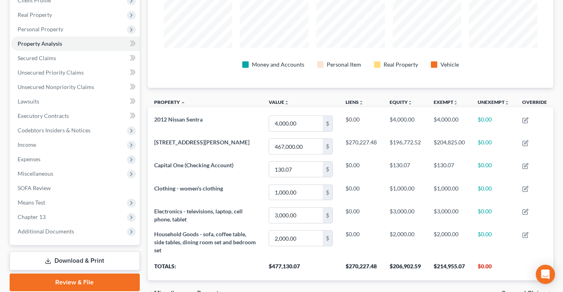
scroll to position [163, 0]
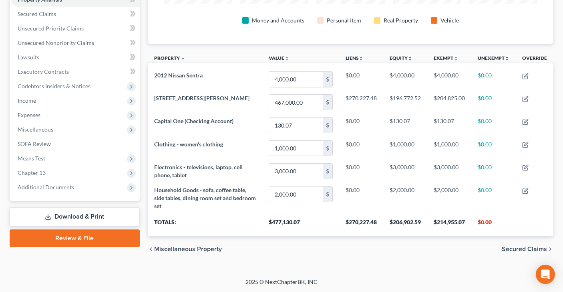
click at [512, 249] on span "Secured Claims" at bounding box center [524, 249] width 45 height 6
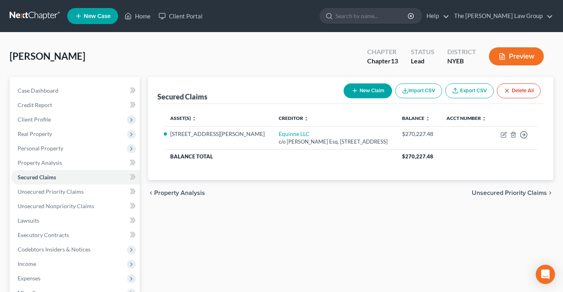
click at [480, 189] on span "Unsecured Priority Claims" at bounding box center [509, 192] width 75 height 6
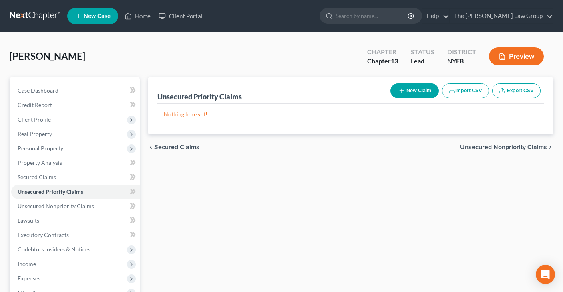
click at [496, 149] on span "Unsecured Nonpriority Claims" at bounding box center [503, 147] width 87 height 6
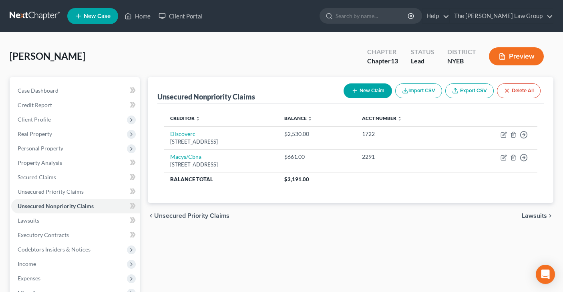
click at [527, 216] on span "Lawsuits" at bounding box center [534, 215] width 25 height 6
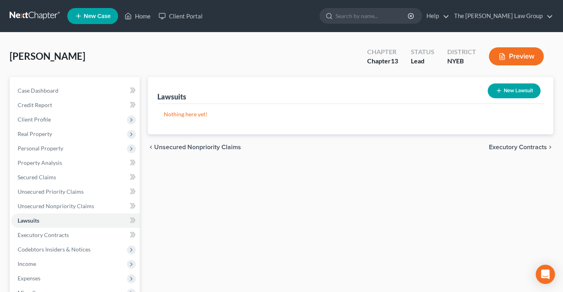
click at [500, 90] on icon "button" at bounding box center [499, 90] width 6 height 6
select select "0"
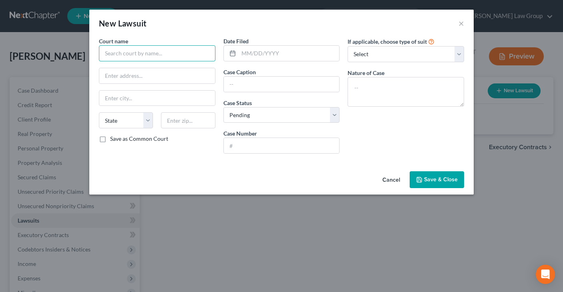
click at [179, 52] on input "text" at bounding box center [157, 53] width 117 height 16
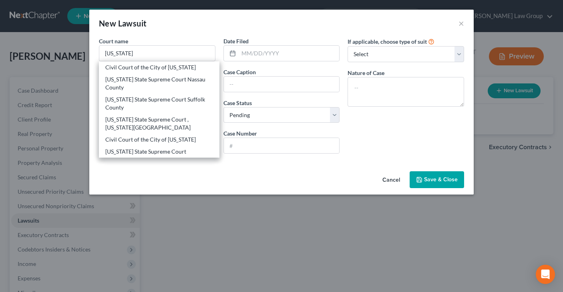
drag, startPoint x: 153, startPoint y: 77, endPoint x: 159, endPoint y: 78, distance: 6.1
click at [154, 77] on div "[US_STATE] State Supreme Court Nassau County" at bounding box center [159, 83] width 108 height 16
type input "[US_STATE] State Supreme Court Nassau County"
type input "100 Supreme Court Drive"
type input "Mineola"
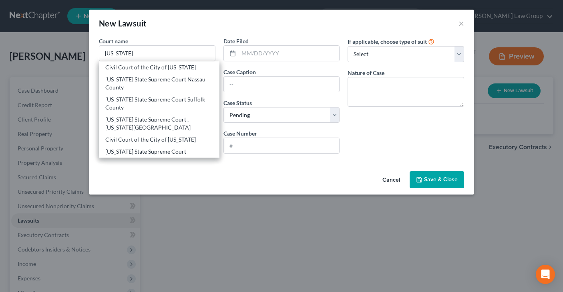
select select "35"
type input "11501"
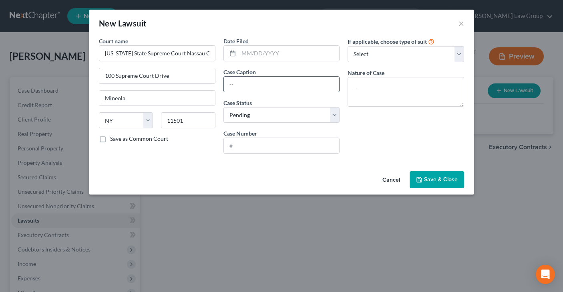
click at [263, 83] on input "text" at bounding box center [282, 84] width 116 height 15
type input "Equinne LLC v. [PERSON_NAME] et al"
click at [336, 114] on select "Select Pending On Appeal Concluded" at bounding box center [282, 115] width 117 height 16
select select "2"
click at [292, 148] on input "text" at bounding box center [282, 145] width 116 height 15
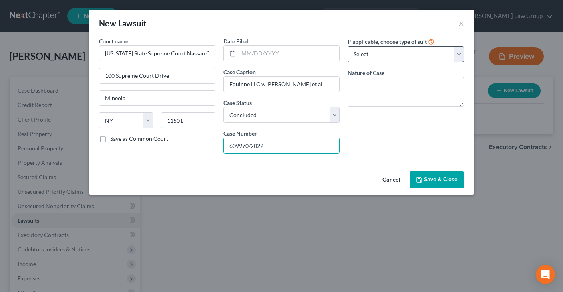
type input "609970/2022"
click at [461, 55] on select "Select Repossession Garnishment Foreclosure Attached, Seized, Or Levied Other" at bounding box center [406, 54] width 117 height 16
select select "2"
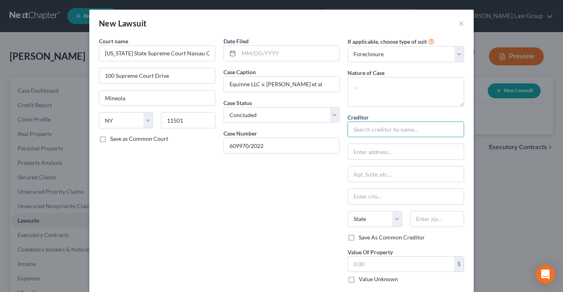
click at [451, 134] on input "text" at bounding box center [406, 129] width 117 height 16
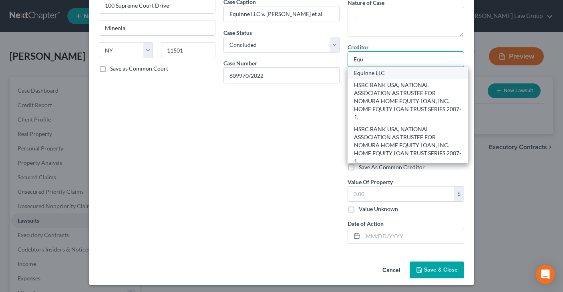
scroll to position [69, 0]
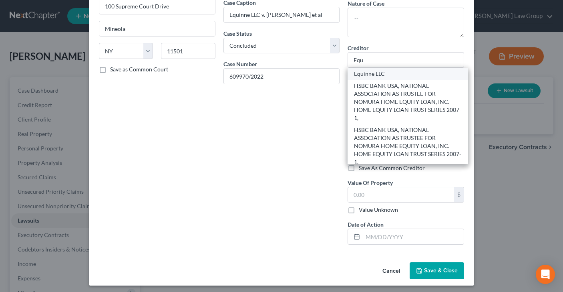
click at [373, 69] on div "Equinne LLC" at bounding box center [408, 74] width 121 height 12
type input "Equinne LLC"
type input "c/o [PERSON_NAME] Esq."
type input "[STREET_ADDRESS]"
type input "[GEOGRAPHIC_DATA]"
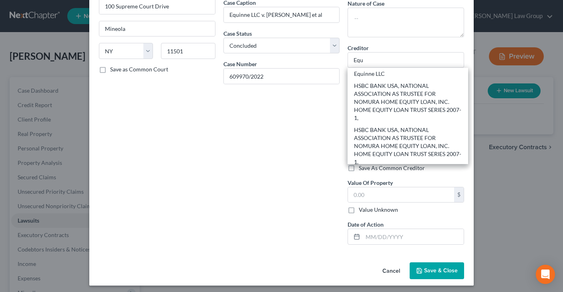
select select "35"
type input "11530"
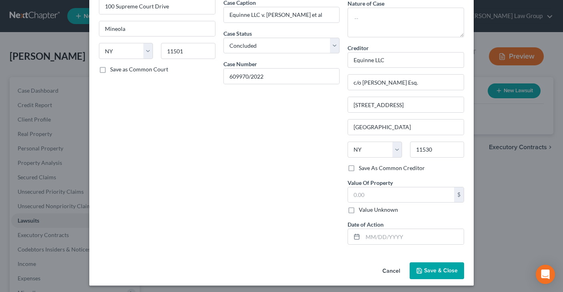
click at [359, 169] on label "Save As Common Creditor" at bounding box center [392, 168] width 66 height 8
click at [362, 169] on input "Save As Common Creditor" at bounding box center [364, 166] width 5 height 5
checkbox input "true"
click at [363, 194] on input "text" at bounding box center [401, 194] width 106 height 15
click at [373, 238] on input "text" at bounding box center [413, 236] width 101 height 15
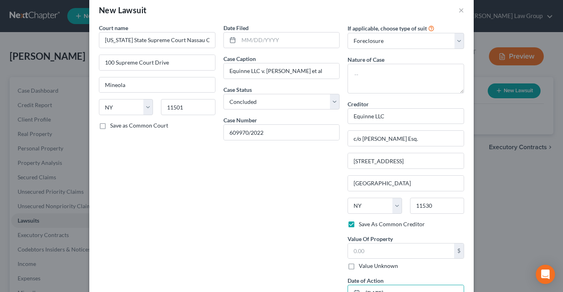
scroll to position [0, 0]
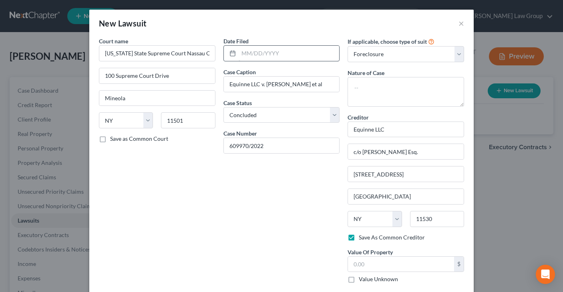
type input "[DATE]"
click at [273, 54] on input "text" at bounding box center [289, 53] width 101 height 15
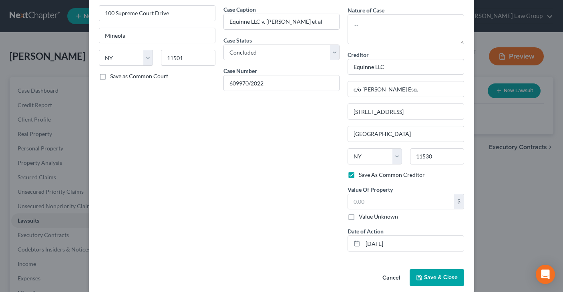
scroll to position [73, 0]
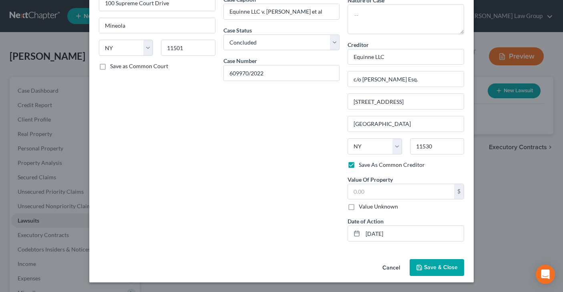
type input "[DATE]"
click at [428, 266] on span "Save & Close" at bounding box center [441, 267] width 34 height 7
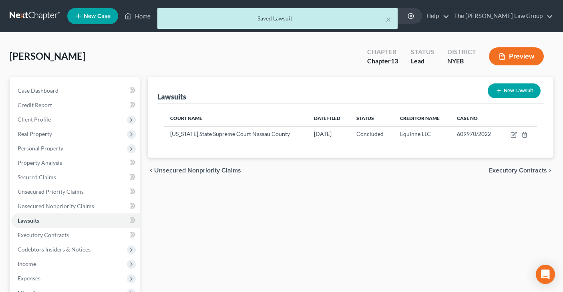
click at [497, 169] on span "Executory Contracts" at bounding box center [518, 170] width 58 height 6
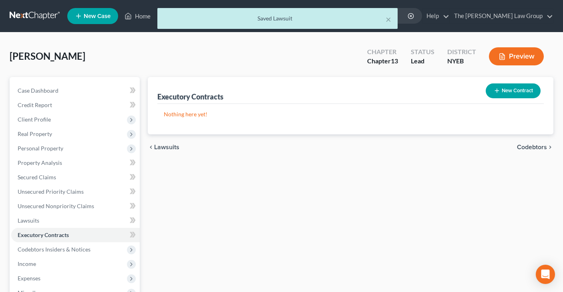
click at [531, 146] on span "Codebtors" at bounding box center [532, 147] width 30 height 6
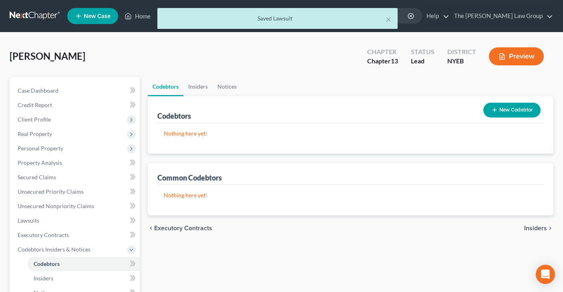
click at [533, 226] on span "Insiders" at bounding box center [535, 228] width 23 height 6
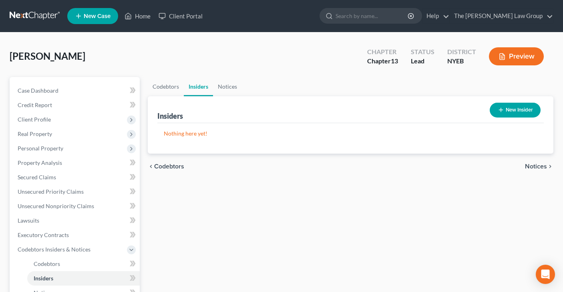
click at [533, 161] on div "chevron_left Codebtors Notices chevron_right" at bounding box center [351, 166] width 406 height 26
click at [532, 165] on span "Notices" at bounding box center [536, 166] width 22 height 6
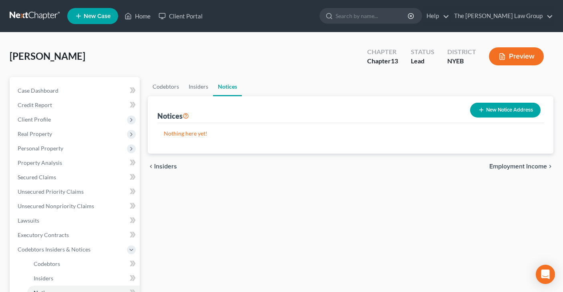
click at [502, 165] on span "Employment Income" at bounding box center [519, 166] width 58 height 6
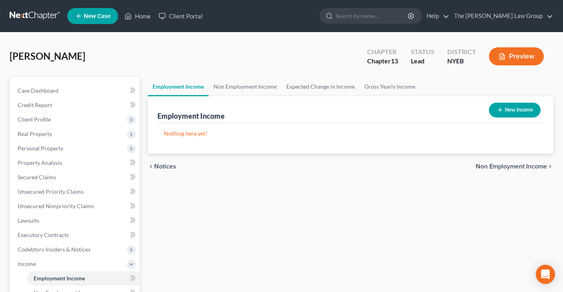
click at [516, 106] on button "New Income" at bounding box center [515, 110] width 52 height 15
select select "0"
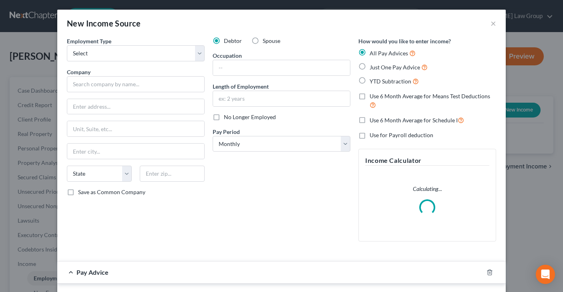
drag, startPoint x: 256, startPoint y: 40, endPoint x: 227, endPoint y: 43, distance: 29.3
click at [263, 40] on label "Spouse" at bounding box center [272, 41] width 18 height 8
click at [266, 40] on input "Spouse" at bounding box center [268, 39] width 5 height 5
radio input "true"
click at [202, 52] on select "Select Full or [DEMOGRAPHIC_DATA] Employment Self Employment" at bounding box center [136, 53] width 138 height 16
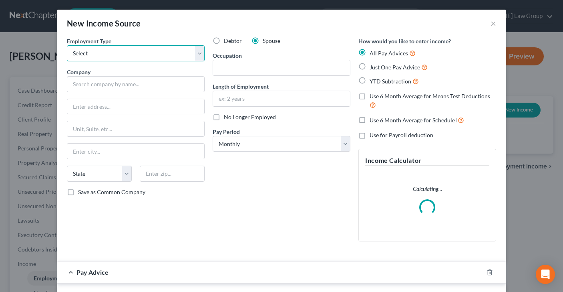
select select "0"
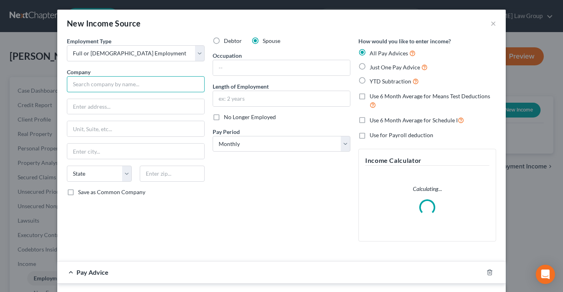
click at [144, 85] on input "text" at bounding box center [136, 84] width 138 height 16
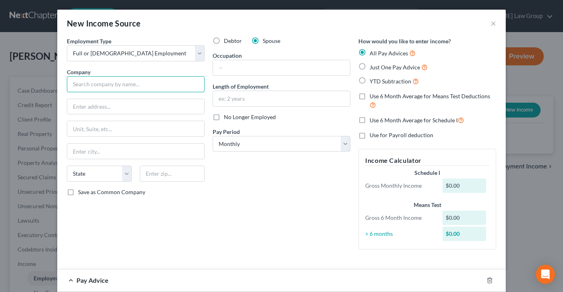
click at [146, 84] on input "text" at bounding box center [136, 84] width 138 height 16
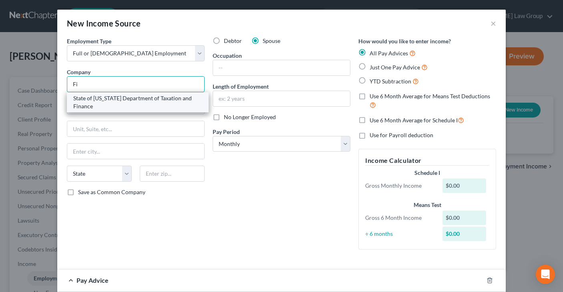
type input "F"
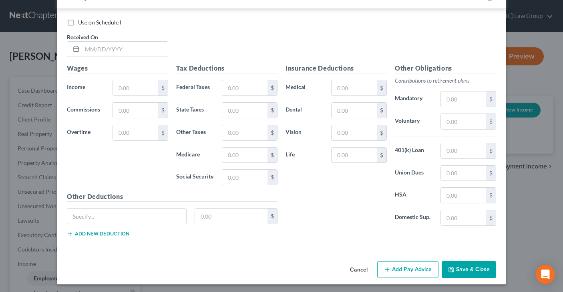
scroll to position [284, 0]
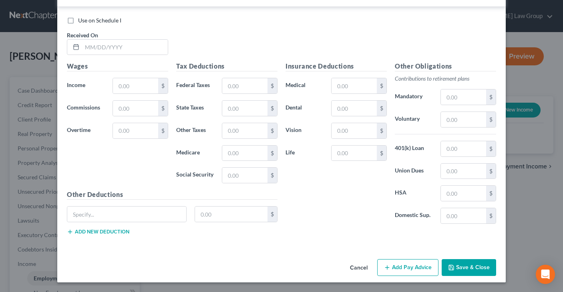
click at [477, 266] on button "Save & Close" at bounding box center [469, 267] width 54 height 17
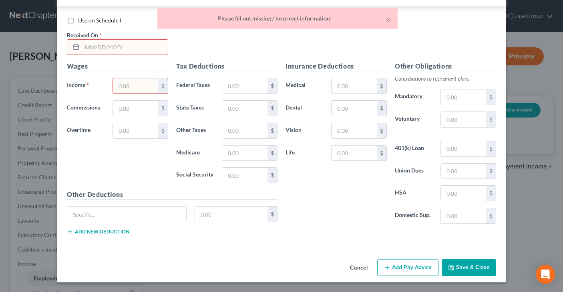
click at [363, 267] on button "Cancel" at bounding box center [359, 268] width 30 height 16
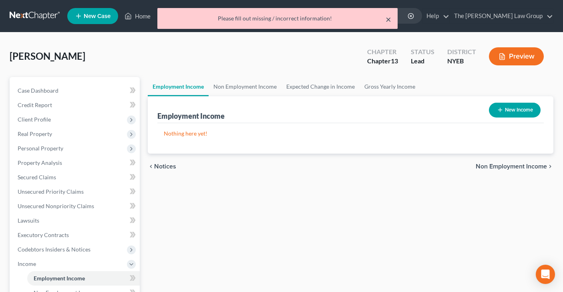
drag, startPoint x: 389, startPoint y: 19, endPoint x: 343, endPoint y: 23, distance: 47.1
click at [389, 19] on button "×" at bounding box center [389, 19] width 6 height 10
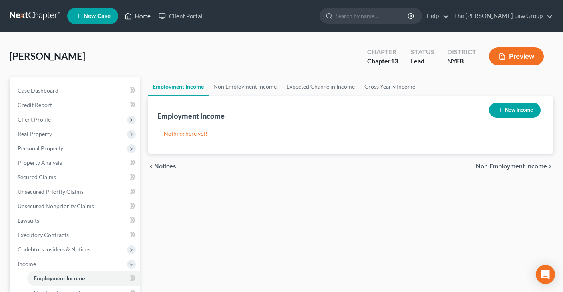
click at [140, 18] on link "Home" at bounding box center [138, 16] width 34 height 14
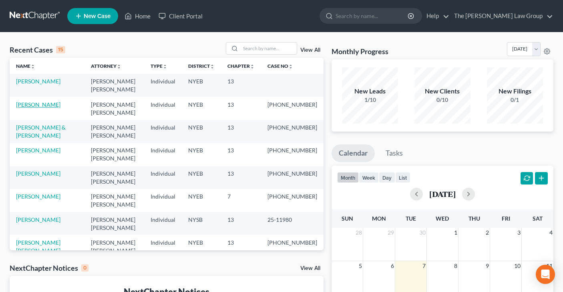
click at [40, 101] on link "[PERSON_NAME]" at bounding box center [38, 104] width 44 height 7
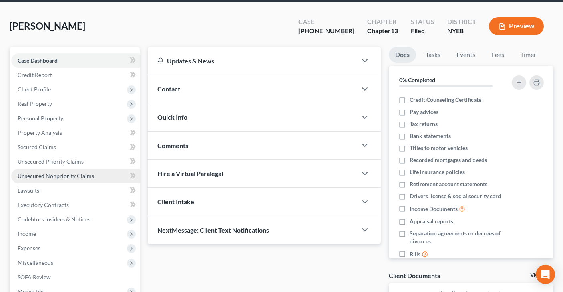
scroll to position [59, 0]
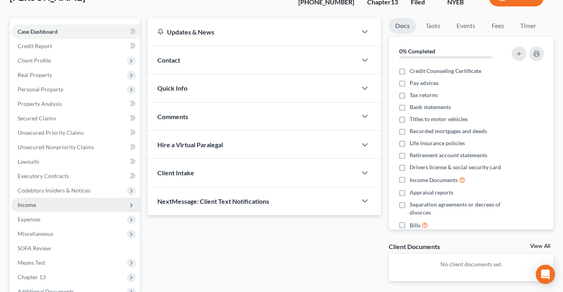
click at [38, 203] on span "Income" at bounding box center [75, 204] width 129 height 14
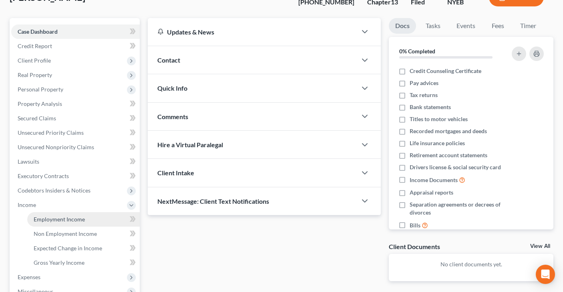
click at [85, 217] on link "Employment Income" at bounding box center [83, 219] width 113 height 14
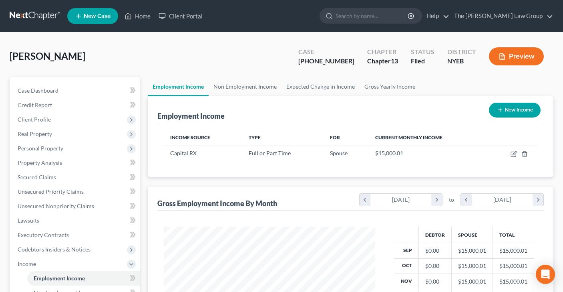
scroll to position [143, 228]
click at [140, 12] on link "Home" at bounding box center [138, 16] width 34 height 14
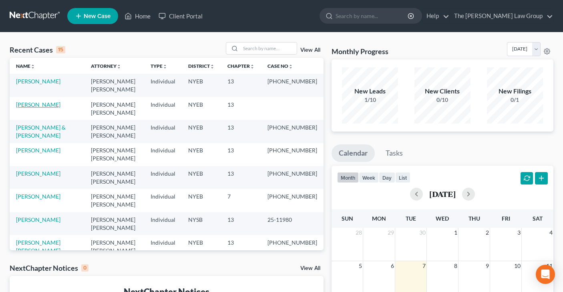
click at [32, 101] on link "[PERSON_NAME]" at bounding box center [38, 104] width 44 height 7
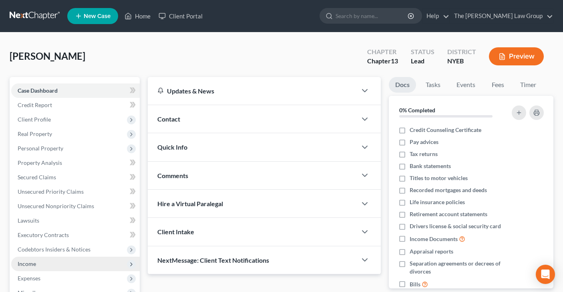
click at [27, 262] on span "Income" at bounding box center [27, 263] width 18 height 7
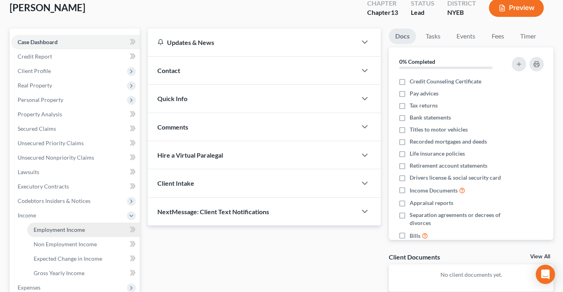
click at [77, 230] on span "Employment Income" at bounding box center [59, 229] width 51 height 7
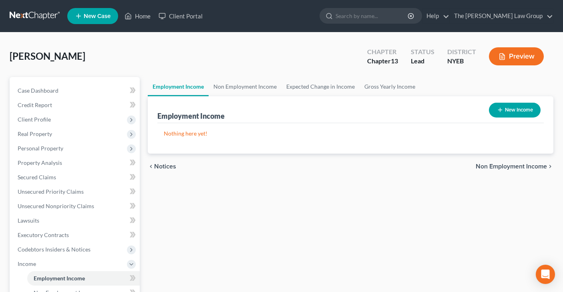
click at [513, 108] on button "New Income" at bounding box center [515, 110] width 52 height 15
select select "0"
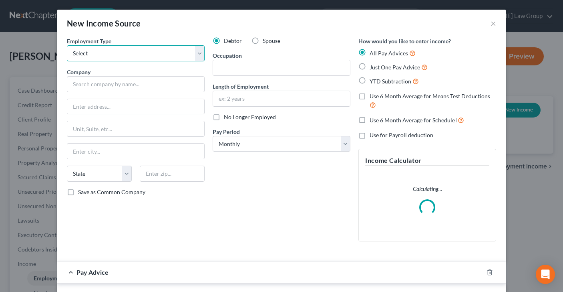
click at [202, 56] on select "Select Full or [DEMOGRAPHIC_DATA] Employment Self Employment" at bounding box center [136, 53] width 138 height 16
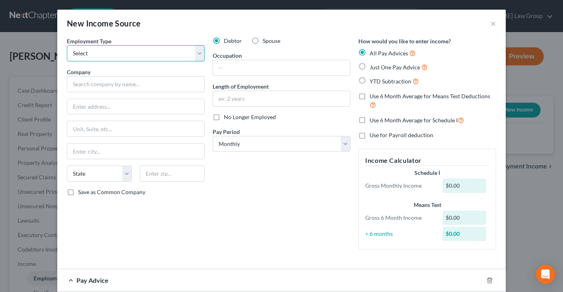
select select "0"
drag, startPoint x: 252, startPoint y: 41, endPoint x: 190, endPoint y: 60, distance: 65.4
click at [263, 41] on label "Spouse" at bounding box center [272, 41] width 18 height 8
click at [266, 41] on input "Spouse" at bounding box center [268, 39] width 5 height 5
radio input "true"
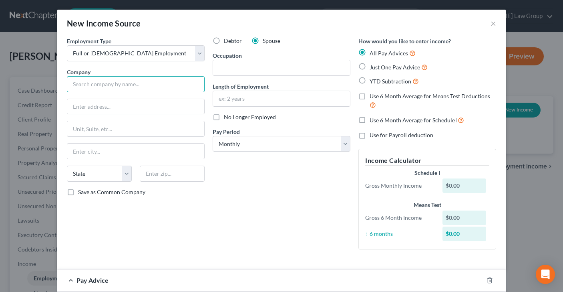
click at [152, 86] on input "text" at bounding box center [136, 84] width 138 height 16
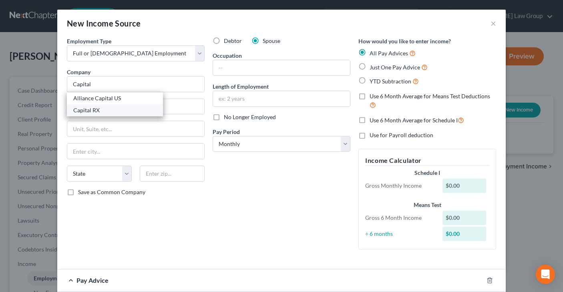
click at [134, 109] on div "Capital RX" at bounding box center [114, 110] width 83 height 8
type input "Capital RX"
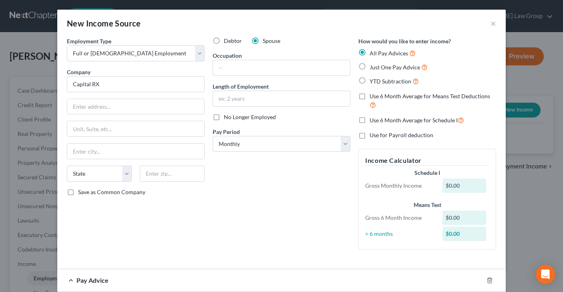
click at [78, 192] on label "Save as Common Company" at bounding box center [111, 192] width 67 height 8
click at [81, 192] on input "Save as Common Company" at bounding box center [83, 190] width 5 height 5
checkbox input "true"
drag, startPoint x: 493, startPoint y: 24, endPoint x: 488, endPoint y: 24, distance: 5.6
click at [493, 24] on button "×" at bounding box center [494, 23] width 6 height 10
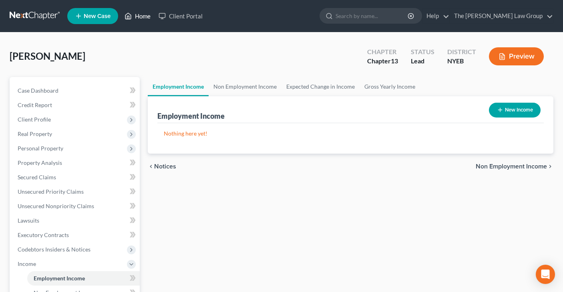
click at [139, 18] on link "Home" at bounding box center [138, 16] width 34 height 14
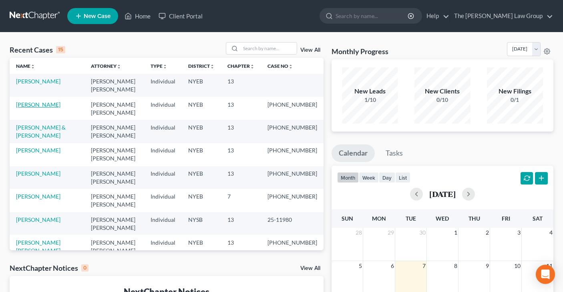
click at [42, 101] on link "[PERSON_NAME]" at bounding box center [38, 104] width 44 height 7
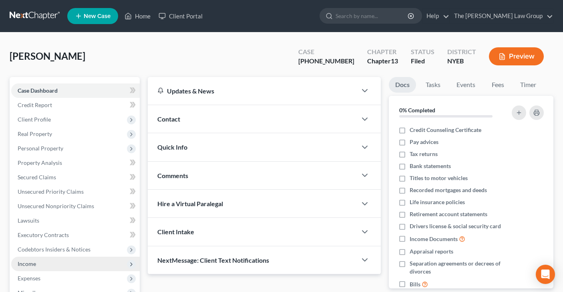
click at [43, 263] on span "Income" at bounding box center [75, 263] width 129 height 14
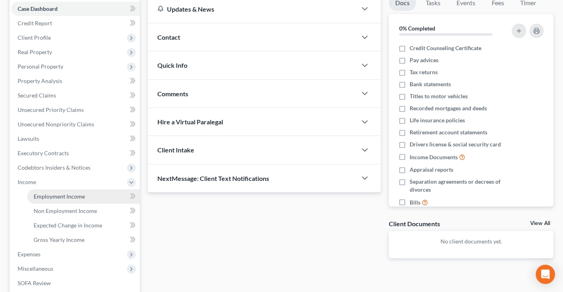
click at [74, 194] on span "Employment Income" at bounding box center [59, 196] width 51 height 7
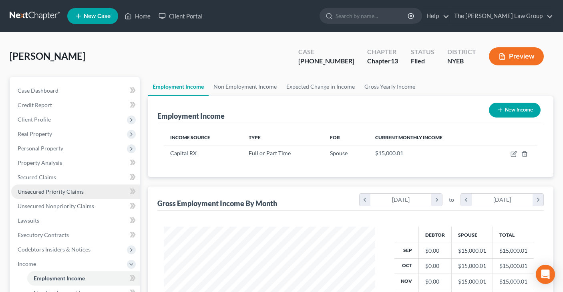
scroll to position [143, 228]
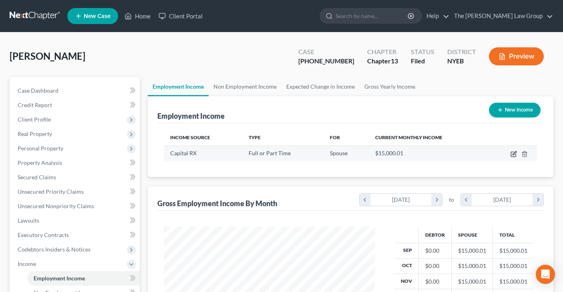
click at [514, 152] on icon "button" at bounding box center [514, 154] width 6 height 6
select select "0"
select select "2"
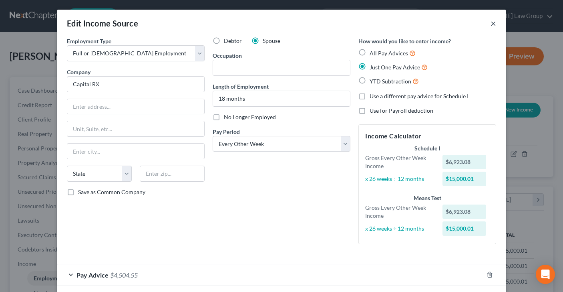
click at [494, 24] on button "×" at bounding box center [494, 23] width 6 height 10
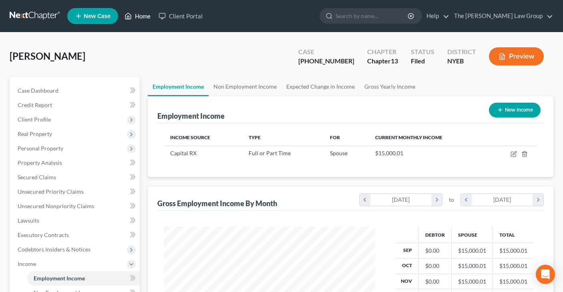
click at [140, 15] on link "Home" at bounding box center [138, 16] width 34 height 14
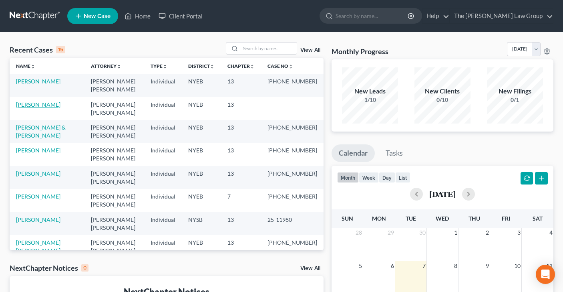
click at [39, 101] on link "[PERSON_NAME]" at bounding box center [38, 104] width 44 height 7
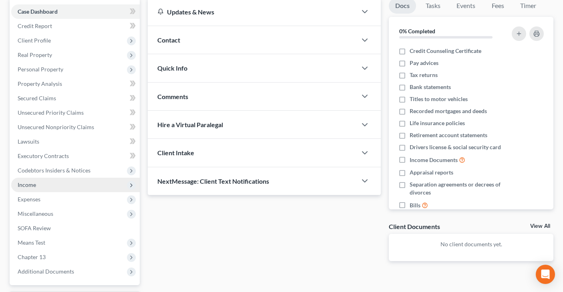
scroll to position [81, 0]
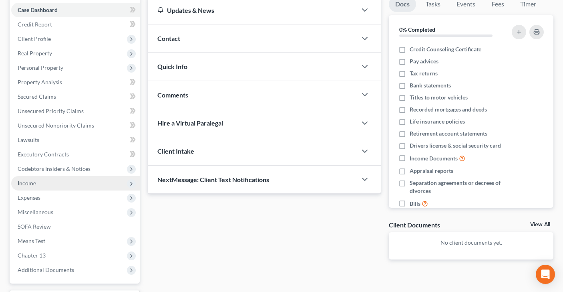
click at [54, 185] on span "Income" at bounding box center [75, 183] width 129 height 14
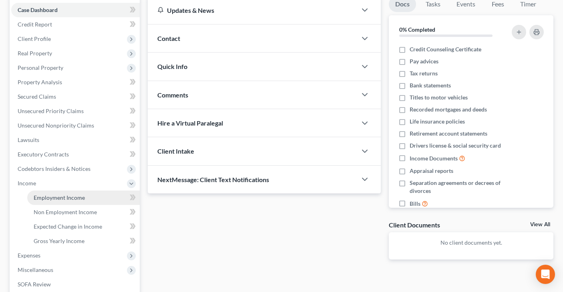
click at [63, 195] on span "Employment Income" at bounding box center [59, 197] width 51 height 7
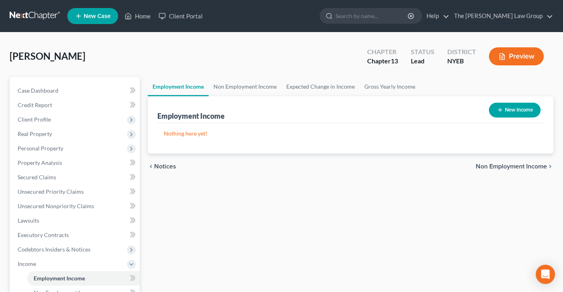
click at [516, 108] on button "New Income" at bounding box center [515, 110] width 52 height 15
select select "0"
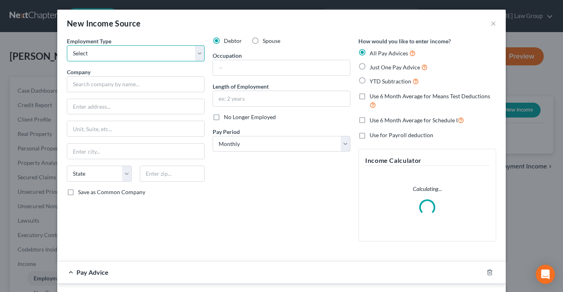
click at [197, 56] on select "Select Full or [DEMOGRAPHIC_DATA] Employment Self Employment" at bounding box center [136, 53] width 138 height 16
select select "0"
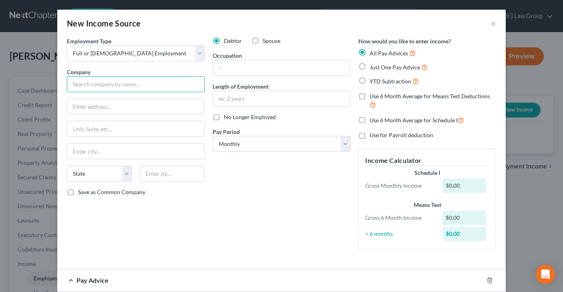
click at [165, 87] on input "text" at bounding box center [136, 84] width 138 height 16
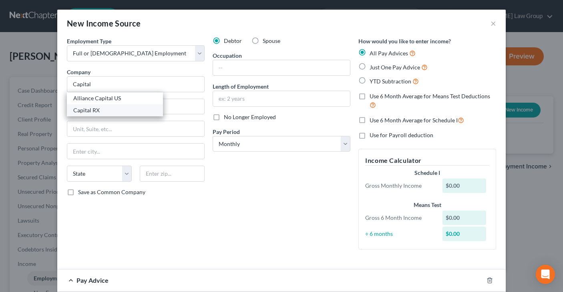
click at [104, 109] on div "Capital RX" at bounding box center [114, 110] width 83 height 8
type input "Capital RX"
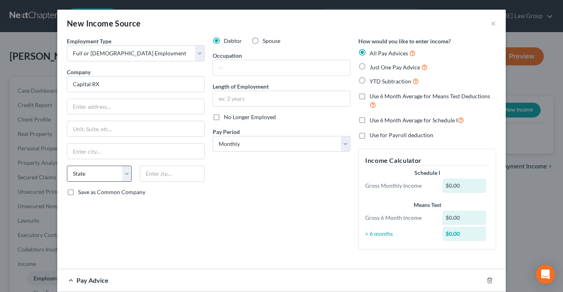
drag, startPoint x: 70, startPoint y: 192, endPoint x: 91, endPoint y: 179, distance: 24.8
click at [78, 192] on label "Save as Common Company" at bounding box center [111, 192] width 67 height 8
click at [81, 192] on input "Save as Common Company" at bounding box center [83, 190] width 5 height 5
checkbox input "true"
click at [326, 101] on input "text" at bounding box center [281, 98] width 137 height 15
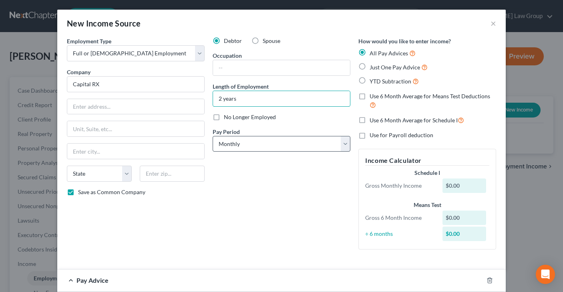
type input "2 years"
click at [348, 143] on select "Select Monthly Twice Monthly Every Other Week Weekly" at bounding box center [282, 144] width 138 height 16
select select "2"
click at [370, 67] on label "Just One Pay Advice" at bounding box center [399, 66] width 58 height 9
click at [373, 67] on input "Just One Pay Advice" at bounding box center [375, 64] width 5 height 5
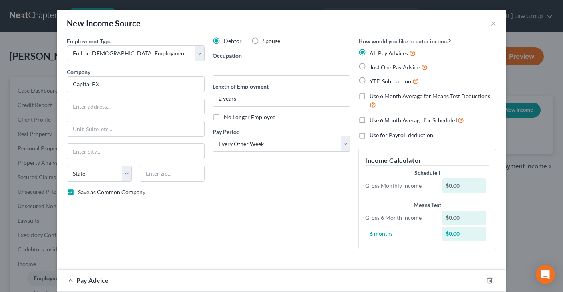
radio input "true"
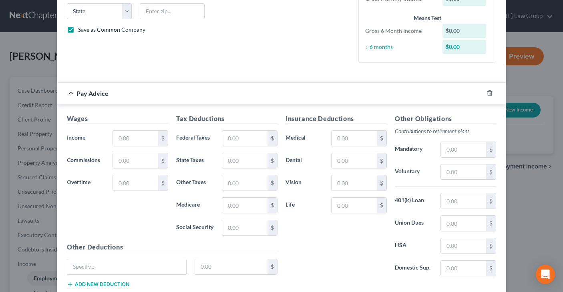
scroll to position [163, 0]
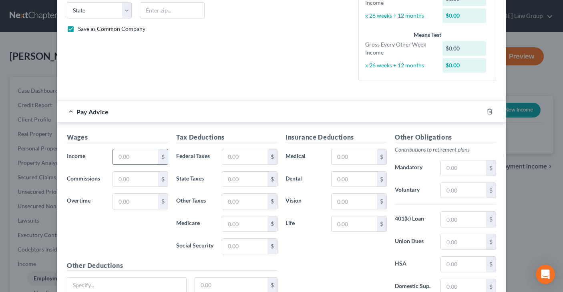
click at [129, 155] on input "text" at bounding box center [135, 156] width 45 height 15
type input "6,923.08"
click at [247, 160] on input "text" at bounding box center [244, 156] width 45 height 15
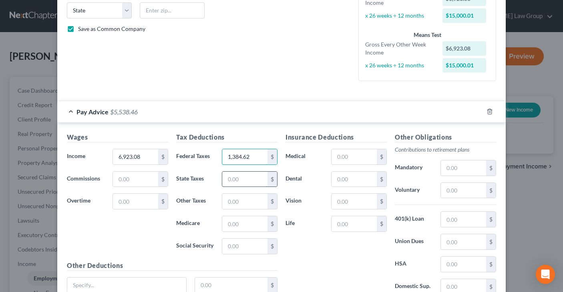
type input "1,384.62"
click at [243, 182] on input "text" at bounding box center [244, 178] width 45 height 15
type input "692.31"
click at [234, 226] on input "text" at bounding box center [244, 223] width 45 height 15
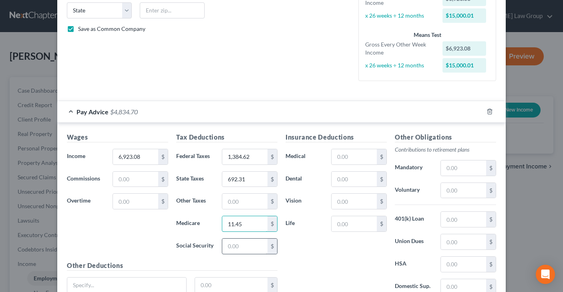
type input "11.45"
click at [235, 251] on input "text" at bounding box center [244, 245] width 45 height 15
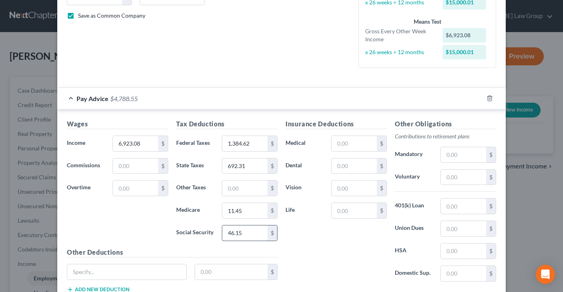
scroll to position [177, 0]
type input "46.15"
click at [357, 142] on input "text" at bounding box center [354, 142] width 45 height 15
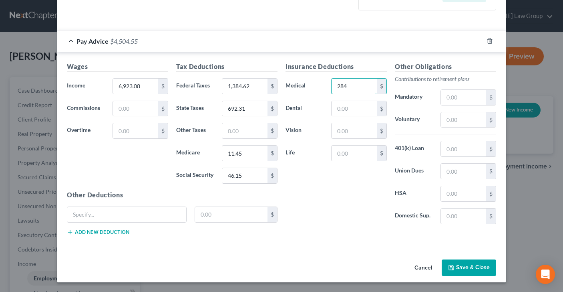
type input "284"
click at [482, 264] on button "Save & Close" at bounding box center [469, 267] width 54 height 17
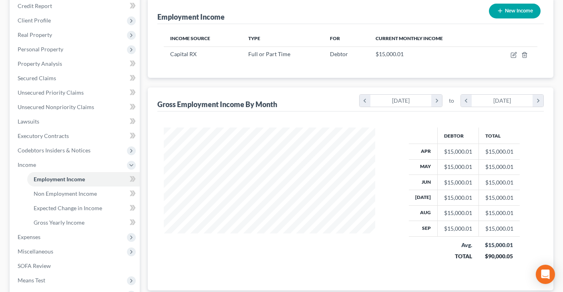
scroll to position [127, 0]
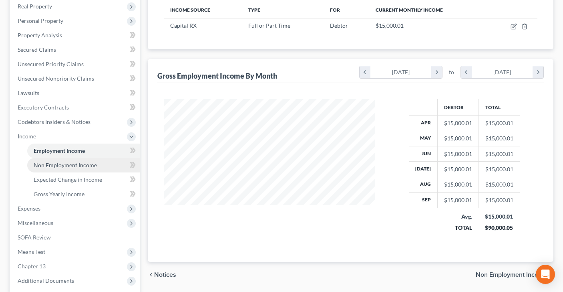
click at [87, 163] on span "Non Employment Income" at bounding box center [65, 164] width 63 height 7
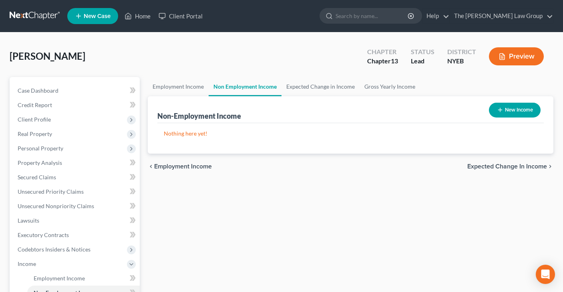
click at [511, 110] on button "New Income" at bounding box center [515, 110] width 52 height 15
select select "0"
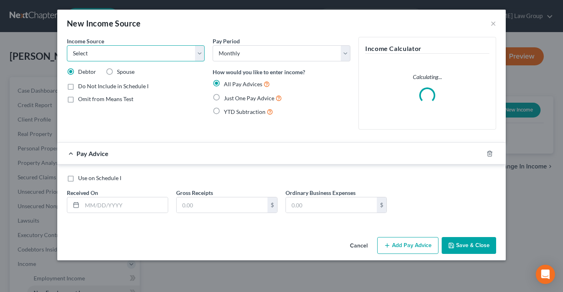
click at [197, 55] on select "Select Unemployment Disability (from employer) Pension Retirement Social Securi…" at bounding box center [136, 53] width 138 height 16
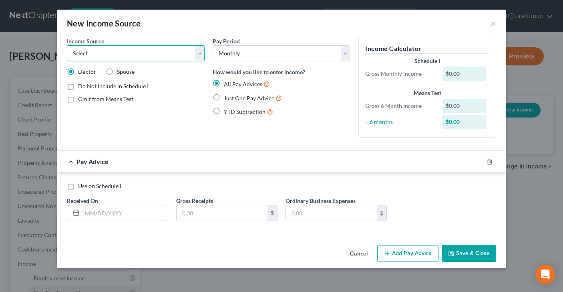
select select "7"
click at [224, 97] on label "Just One Pay Advice" at bounding box center [253, 97] width 58 height 9
click at [227, 97] on input "Just One Pay Advice" at bounding box center [229, 95] width 5 height 5
radio input "true"
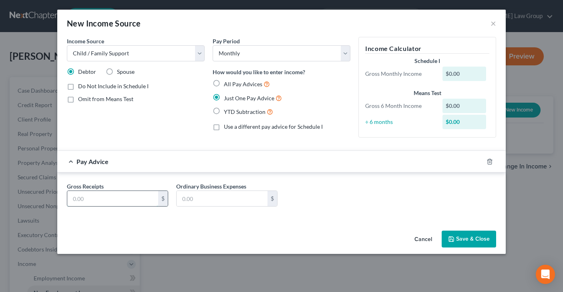
click at [105, 199] on input "text" at bounding box center [112, 198] width 91 height 15
type input "2,000"
click at [464, 236] on button "Save & Close" at bounding box center [469, 238] width 54 height 17
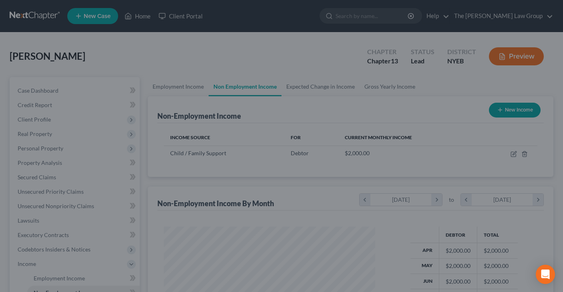
scroll to position [143, 228]
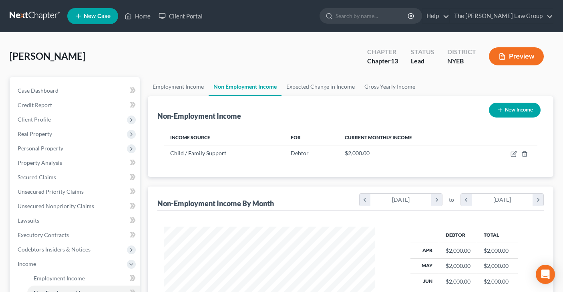
click at [519, 110] on button "New Income" at bounding box center [515, 110] width 52 height 15
select select "0"
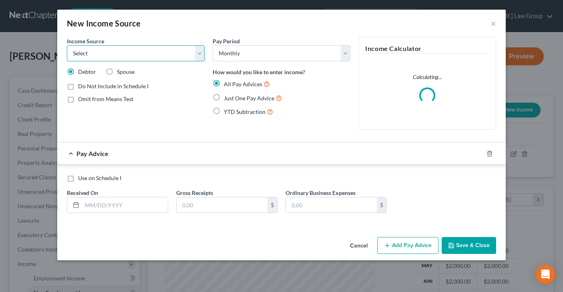
click at [202, 54] on select "Select Unemployment Disability (from employer) Pension Retirement Social Securi…" at bounding box center [136, 53] width 138 height 16
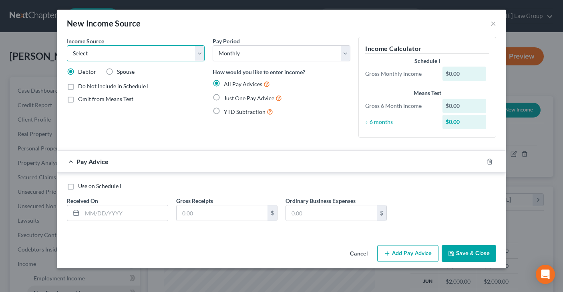
select select "8"
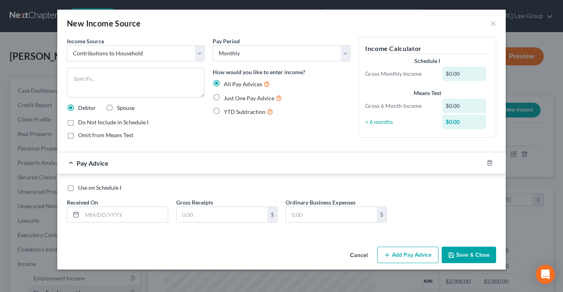
drag, startPoint x: 216, startPoint y: 96, endPoint x: 214, endPoint y: 104, distance: 7.9
click at [224, 96] on label "Just One Pay Advice" at bounding box center [253, 97] width 58 height 9
click at [227, 96] on input "Just One Pay Advice" at bounding box center [229, 95] width 5 height 5
radio input "true"
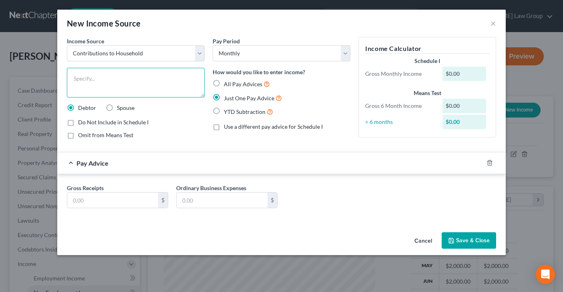
click at [96, 75] on textarea at bounding box center [136, 83] width 138 height 30
type textarea "assistance from mother"
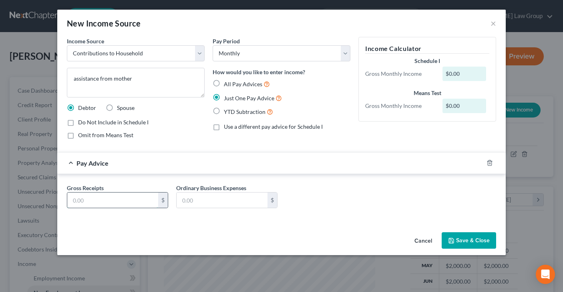
click at [86, 201] on input "text" at bounding box center [112, 199] width 91 height 15
type input "2,000"
click at [462, 239] on button "Save & Close" at bounding box center [469, 240] width 54 height 17
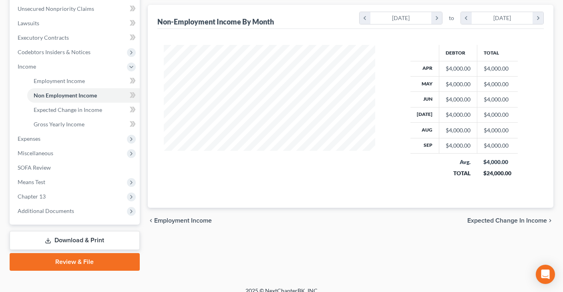
scroll to position [206, 0]
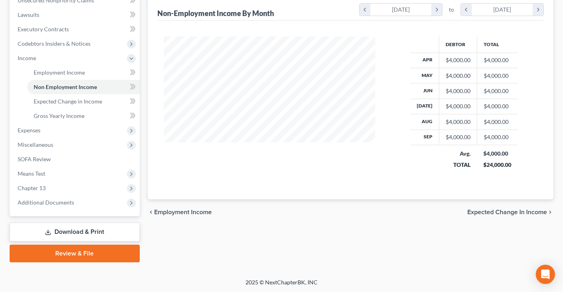
click at [489, 214] on span "Expected Change in Income" at bounding box center [507, 212] width 80 height 6
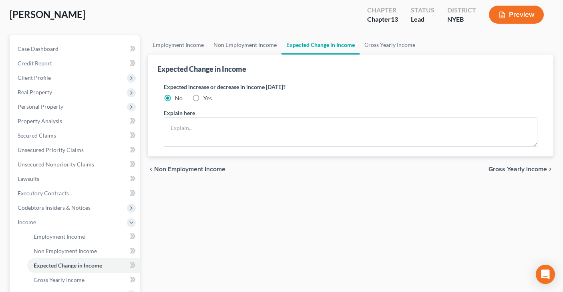
scroll to position [43, 0]
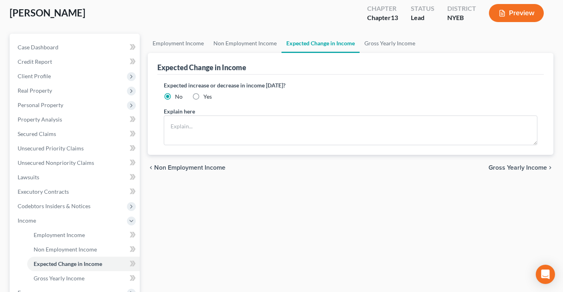
click at [505, 169] on span "Gross Yearly Income" at bounding box center [518, 167] width 58 height 6
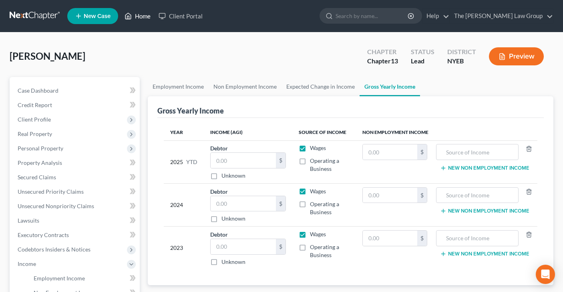
click at [145, 16] on link "Home" at bounding box center [138, 16] width 34 height 14
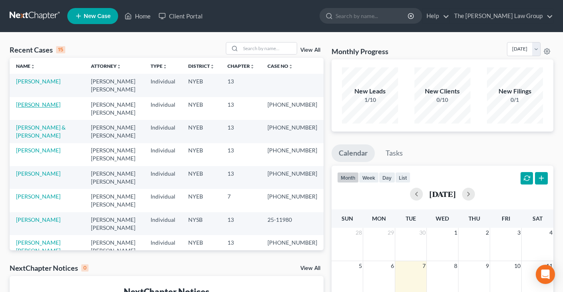
click at [52, 101] on link "[PERSON_NAME]" at bounding box center [38, 104] width 44 height 7
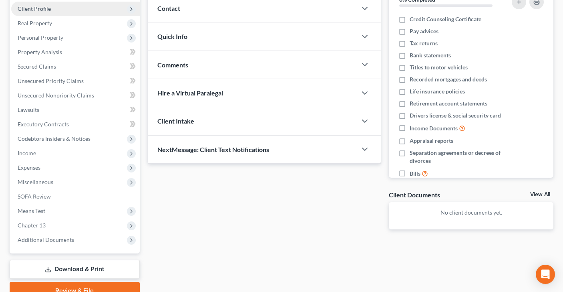
scroll to position [148, 0]
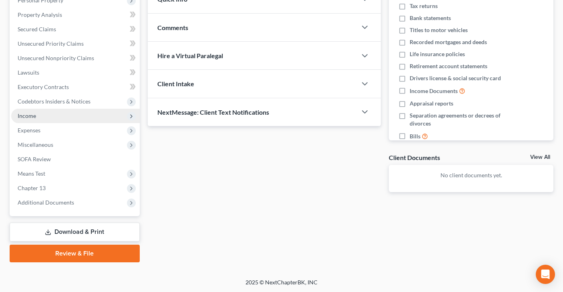
click at [92, 115] on span "Income" at bounding box center [75, 116] width 129 height 14
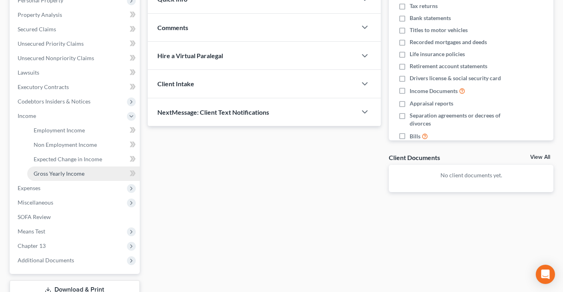
click at [94, 169] on link "Gross Yearly Income" at bounding box center [83, 173] width 113 height 14
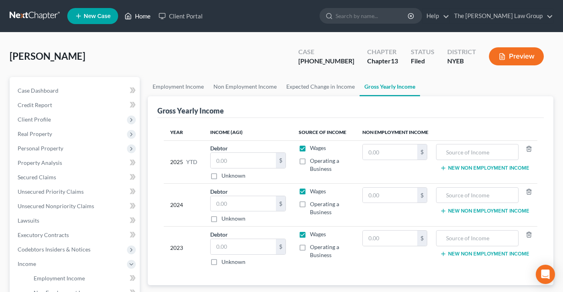
click at [145, 14] on link "Home" at bounding box center [138, 16] width 34 height 14
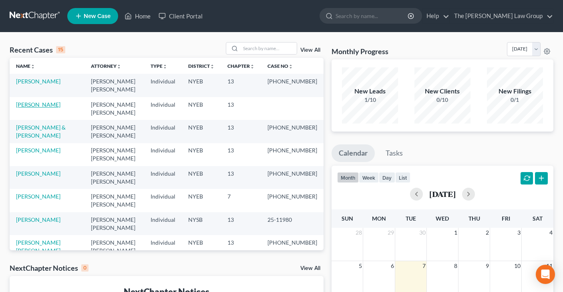
click at [51, 101] on link "[PERSON_NAME]" at bounding box center [38, 104] width 44 height 7
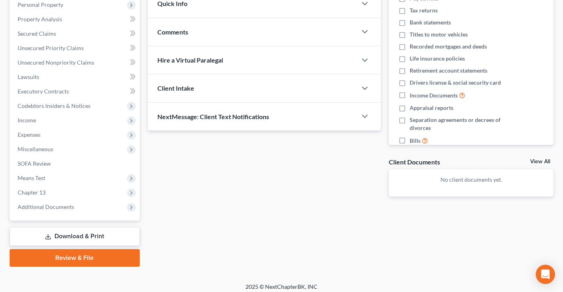
scroll to position [148, 0]
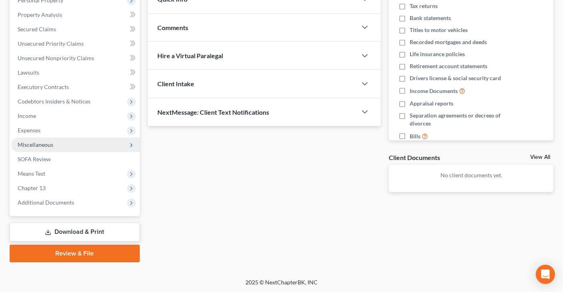
drag, startPoint x: 54, startPoint y: 114, endPoint x: 56, endPoint y: 139, distance: 24.9
click at [54, 114] on span "Income" at bounding box center [75, 116] width 129 height 14
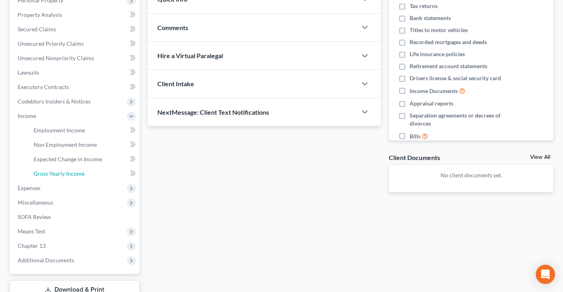
drag, startPoint x: 64, startPoint y: 172, endPoint x: 175, endPoint y: 172, distance: 111.0
click at [64, 172] on span "Gross Yearly Income" at bounding box center [59, 173] width 51 height 7
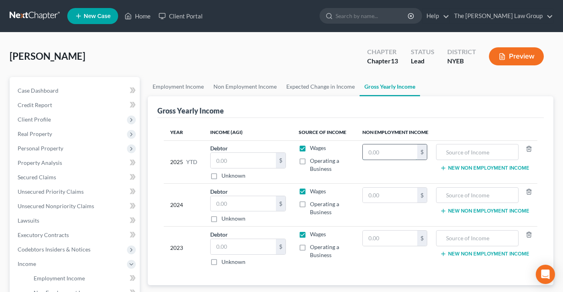
click at [388, 152] on input "text" at bounding box center [390, 151] width 54 height 15
type input "12,000"
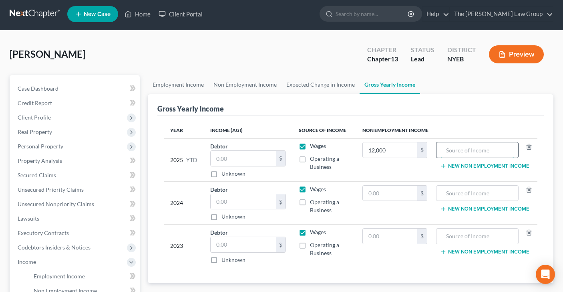
click at [483, 151] on input "text" at bounding box center [478, 149] width 74 height 15
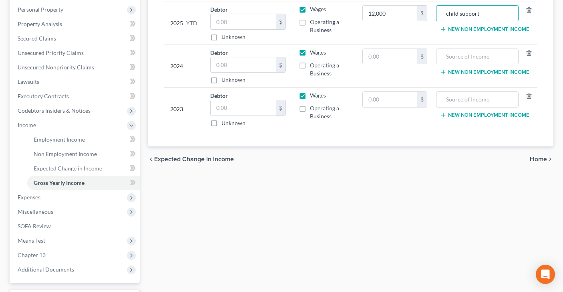
scroll to position [139, 0]
type input "child support"
click at [533, 157] on span "Home" at bounding box center [538, 158] width 17 height 6
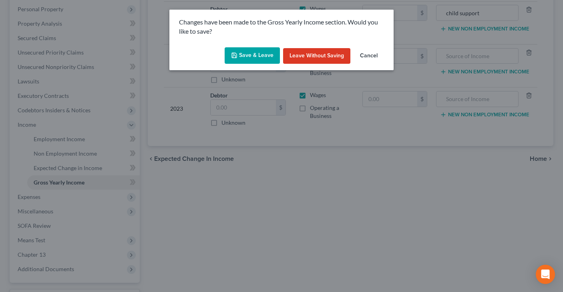
click at [254, 52] on button "Save & Leave" at bounding box center [252, 55] width 55 height 17
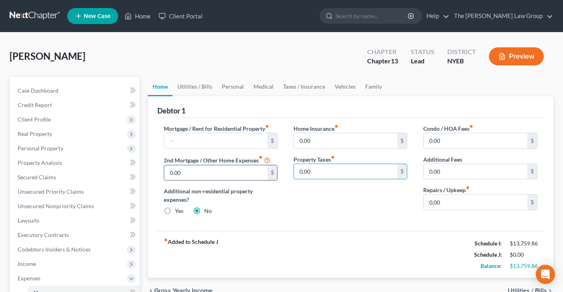
drag, startPoint x: 322, startPoint y: 173, endPoint x: 271, endPoint y: 167, distance: 51.6
click at [271, 167] on div "Mortgage / Rent for Residential Property fiber_manual_record $ 2nd Mortgage / O…" at bounding box center [351, 172] width 390 height 97
type input "500"
click at [331, 136] on input "0.00" at bounding box center [346, 140] width 104 height 15
type input "0"
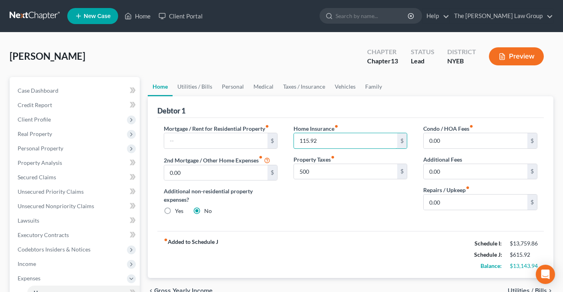
type input "115.92"
click at [516, 288] on span "Utilities / Bills" at bounding box center [527, 290] width 39 height 6
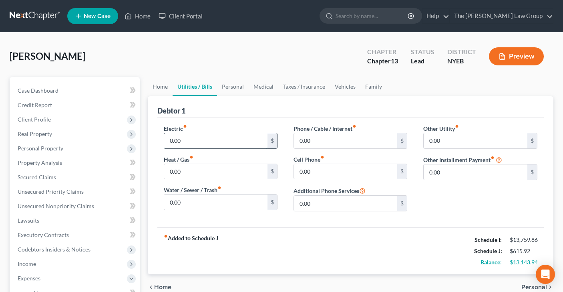
click at [195, 139] on input "0.00" at bounding box center [216, 140] width 104 height 15
type input "260"
drag, startPoint x: 315, startPoint y: 143, endPoint x: 293, endPoint y: 140, distance: 22.6
click at [293, 140] on div "Phone / Cable / Internet fiber_manual_record 0.00 $ Cell Phone fiber_manual_rec…" at bounding box center [351, 170] width 130 height 93
drag, startPoint x: 319, startPoint y: 139, endPoint x: 284, endPoint y: 138, distance: 35.7
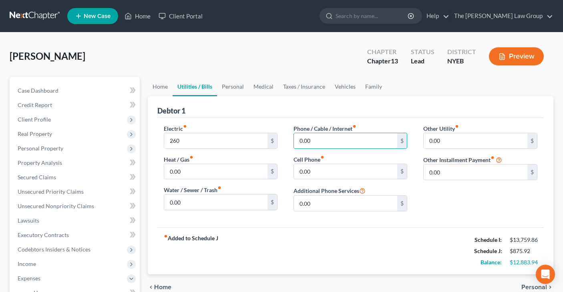
click at [284, 138] on div "Electric fiber_manual_record 260 $ Heat / Gas fiber_manual_record 0.00 $ Water …" at bounding box center [351, 170] width 390 height 93
type input "47"
click at [528, 285] on span "Personal" at bounding box center [535, 287] width 26 height 6
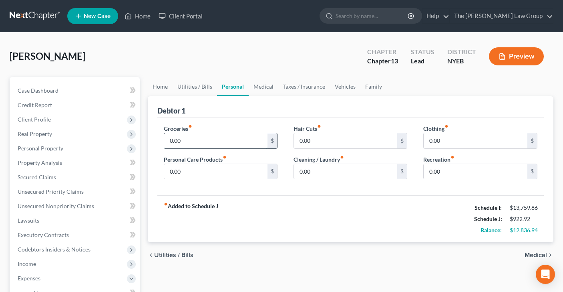
drag, startPoint x: 191, startPoint y: 141, endPoint x: 173, endPoint y: 139, distance: 18.9
click at [173, 139] on input "0.00" at bounding box center [216, 140] width 104 height 15
drag, startPoint x: 190, startPoint y: 142, endPoint x: 158, endPoint y: 137, distance: 32.3
click at [159, 138] on div "Groceries fiber_manual_record 0.00 $ Personal Care Products fiber_manual_record…" at bounding box center [221, 155] width 130 height 62
type input "1,300"
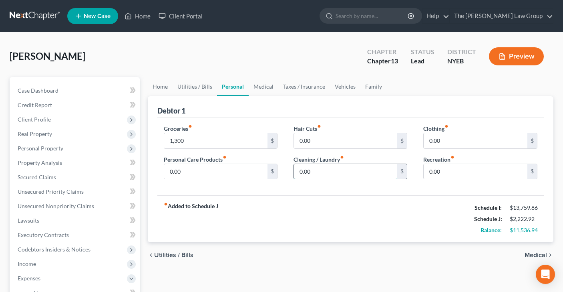
click at [318, 172] on input "0.00" at bounding box center [346, 171] width 104 height 15
type input "50"
drag, startPoint x: 447, startPoint y: 140, endPoint x: 399, endPoint y: 135, distance: 47.6
click at [399, 135] on div "Groceries fiber_manual_record 1,300 $ Personal Care Products fiber_manual_recor…" at bounding box center [351, 155] width 390 height 62
drag, startPoint x: 445, startPoint y: 140, endPoint x: 429, endPoint y: 140, distance: 16.0
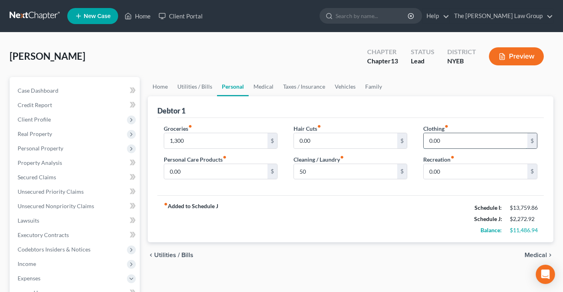
click at [429, 140] on input "0.00" at bounding box center [476, 140] width 104 height 15
type input "350"
drag, startPoint x: 185, startPoint y: 168, endPoint x: 167, endPoint y: 167, distance: 18.8
click at [167, 167] on input "0.00" at bounding box center [216, 171] width 104 height 15
drag, startPoint x: 186, startPoint y: 173, endPoint x: 165, endPoint y: 170, distance: 21.1
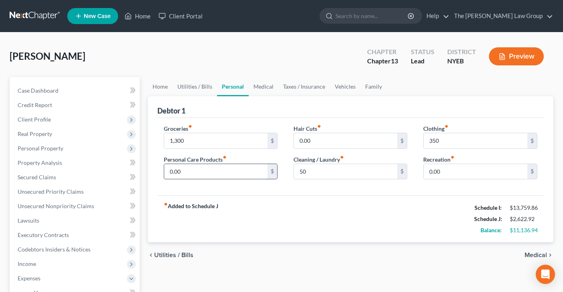
click at [165, 170] on input "0.00" at bounding box center [216, 171] width 104 height 15
type input "100"
click at [537, 254] on span "Medical" at bounding box center [536, 255] width 22 height 6
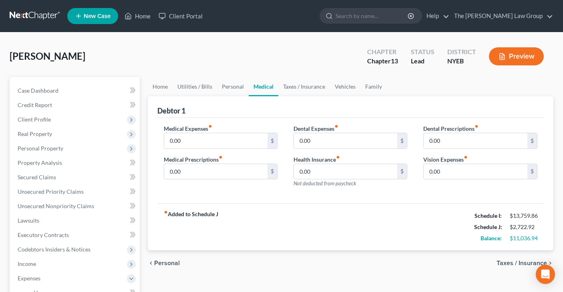
click at [161, 263] on span "Personal" at bounding box center [167, 263] width 26 height 6
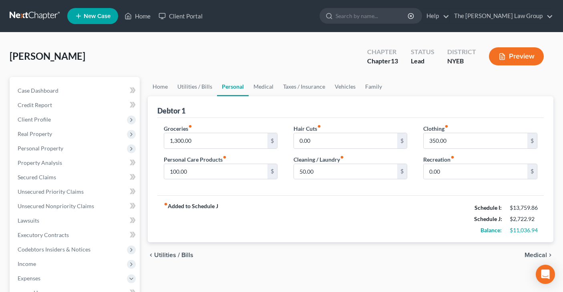
click at [534, 254] on span "Medical" at bounding box center [536, 255] width 22 height 6
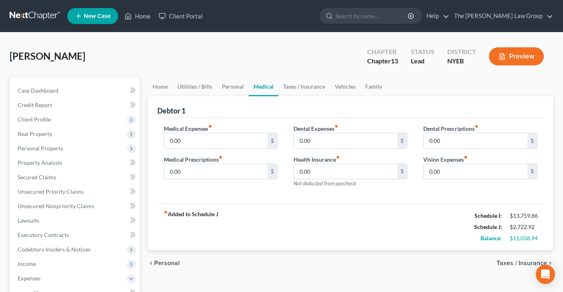
click at [503, 263] on span "Taxes / Insurance" at bounding box center [522, 263] width 50 height 6
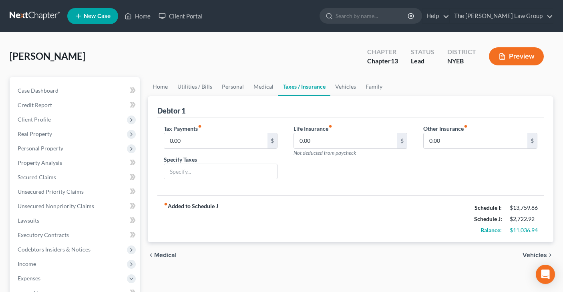
click at [532, 253] on span "Vehicles" at bounding box center [535, 255] width 24 height 6
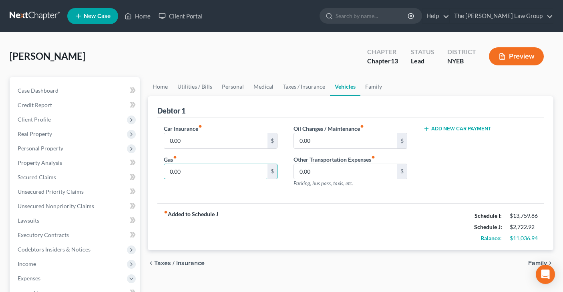
drag, startPoint x: 183, startPoint y: 171, endPoint x: 153, endPoint y: 167, distance: 31.1
click at [153, 167] on div "Debtor 1 Car Insurance fiber_manual_record 0.00 $ Gas fiber_manual_record 0.00 …" at bounding box center [351, 173] width 406 height 154
click at [159, 168] on div "Debtor 1 Car Insurance fiber_manual_record 0.00 $ Gas fiber_manual_record 0.00 …" at bounding box center [351, 173] width 406 height 154
click at [192, 172] on input "0.00" at bounding box center [216, 171] width 104 height 15
type input "100"
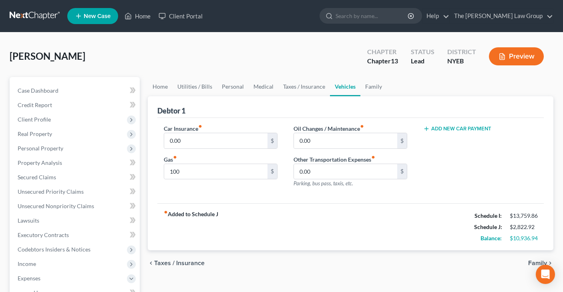
click at [188, 263] on span "Taxes / Insurance" at bounding box center [179, 263] width 50 height 6
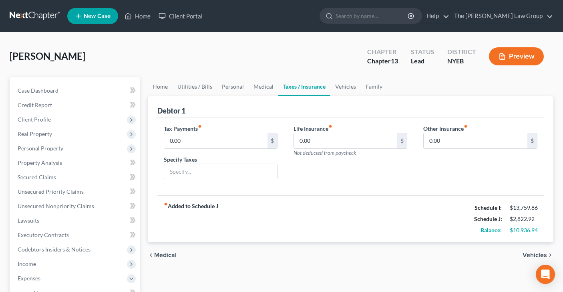
click at [158, 254] on span "Medical" at bounding box center [165, 255] width 22 height 6
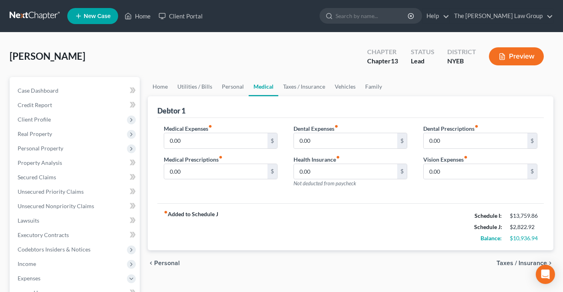
click at [162, 264] on span "Personal" at bounding box center [167, 263] width 26 height 6
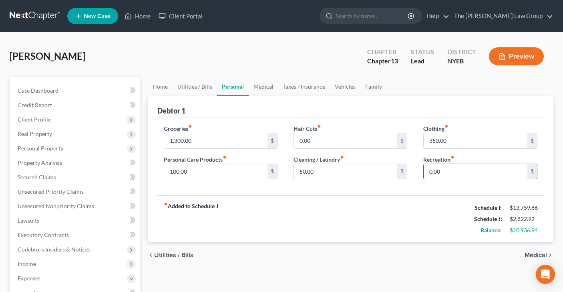
click at [449, 171] on input "0.00" at bounding box center [476, 171] width 104 height 15
type input "250"
click at [534, 255] on span "Medical" at bounding box center [536, 255] width 22 height 6
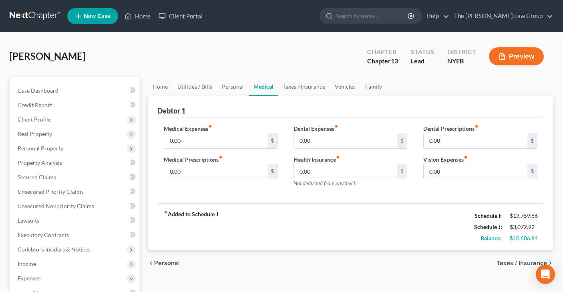
click at [520, 263] on span "Taxes / Insurance" at bounding box center [522, 263] width 50 height 6
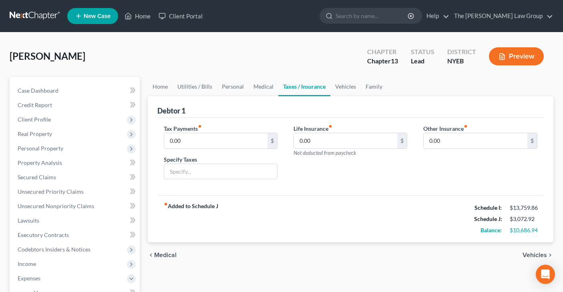
click at [530, 252] on span "Vehicles" at bounding box center [535, 255] width 24 height 6
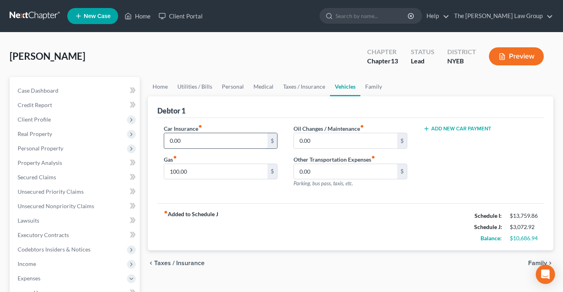
drag, startPoint x: 195, startPoint y: 141, endPoint x: 199, endPoint y: 142, distance: 4.0
click at [199, 141] on input "0.00" at bounding box center [216, 140] width 104 height 15
type input "181"
click at [533, 262] on span "Family" at bounding box center [537, 263] width 19 height 6
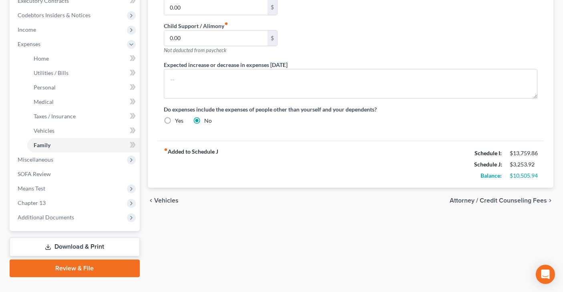
scroll to position [234, 0]
click at [461, 199] on span "Attorney / Credit Counseling Fees" at bounding box center [498, 200] width 97 height 6
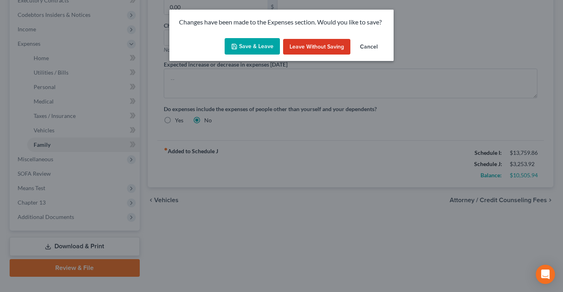
click at [250, 41] on button "Save & Leave" at bounding box center [252, 46] width 55 height 17
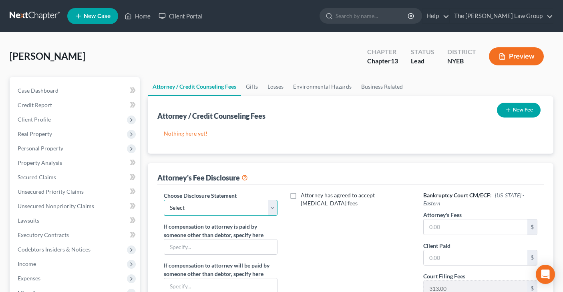
click at [272, 206] on select "Select Disclosure" at bounding box center [221, 207] width 114 height 16
select select "0"
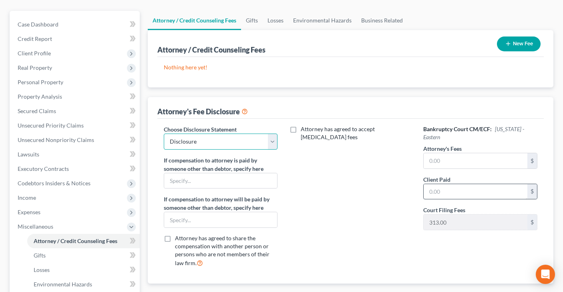
scroll to position [69, 0]
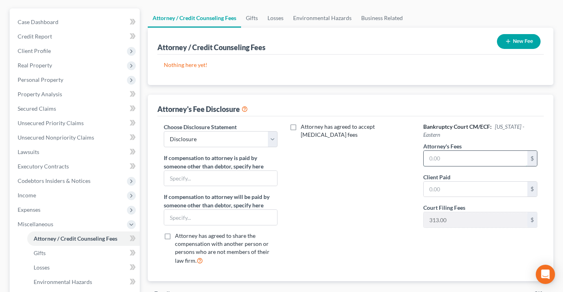
click at [438, 159] on input "text" at bounding box center [476, 158] width 104 height 15
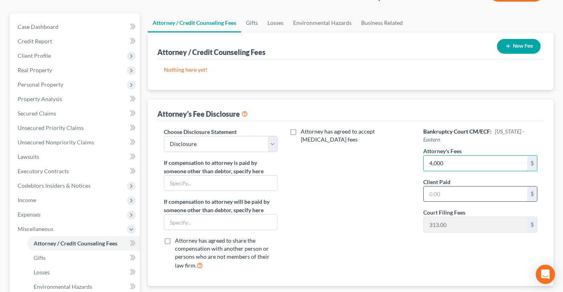
type input "4,000"
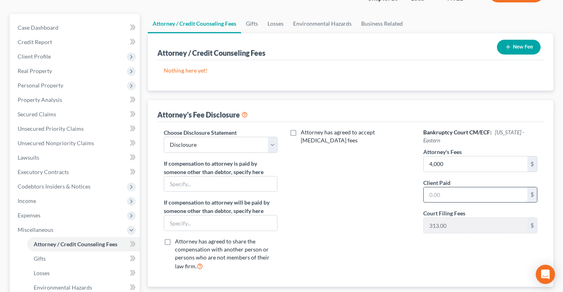
click at [444, 195] on input "text" at bounding box center [476, 194] width 104 height 15
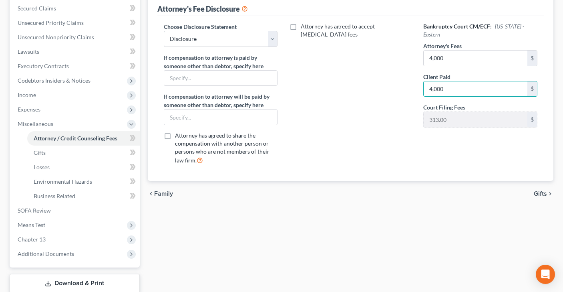
type input "4,000"
click at [539, 195] on span "Gifts" at bounding box center [540, 193] width 13 height 6
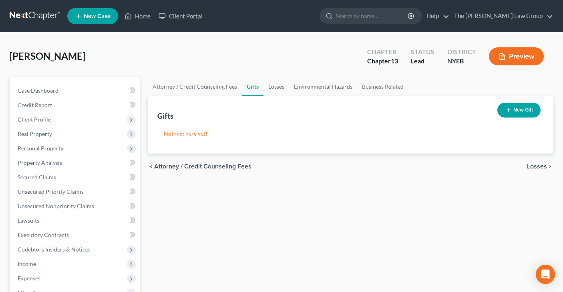
click at [538, 164] on span "Losses" at bounding box center [537, 166] width 20 height 6
click at [508, 166] on span "Environmental Hazards" at bounding box center [513, 166] width 67 height 6
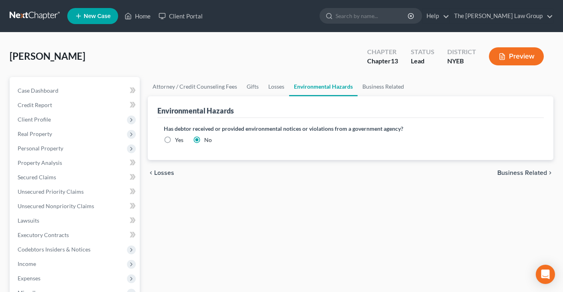
click at [524, 172] on span "Business Related" at bounding box center [523, 172] width 50 height 6
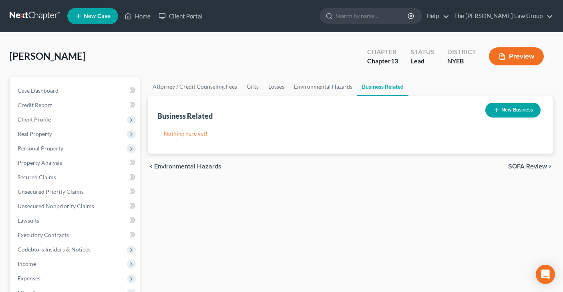
click at [520, 164] on span "SOFA Review" at bounding box center [527, 166] width 39 height 6
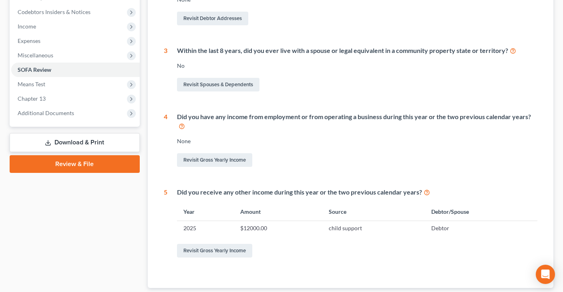
scroll to position [289, 0]
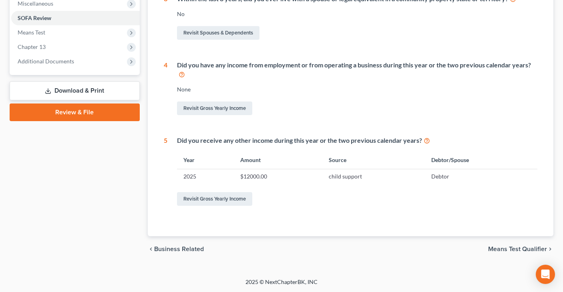
click at [519, 247] on span "Means Test Qualifier" at bounding box center [517, 249] width 59 height 6
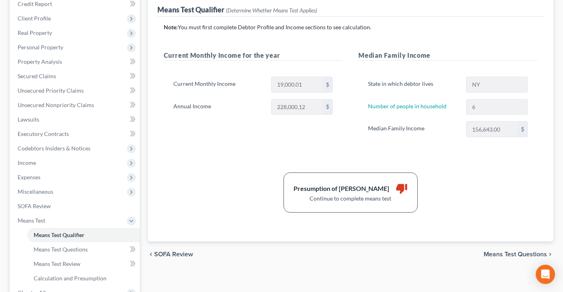
scroll to position [101, 0]
click at [508, 252] on span "Means Test Questions" at bounding box center [515, 253] width 63 height 6
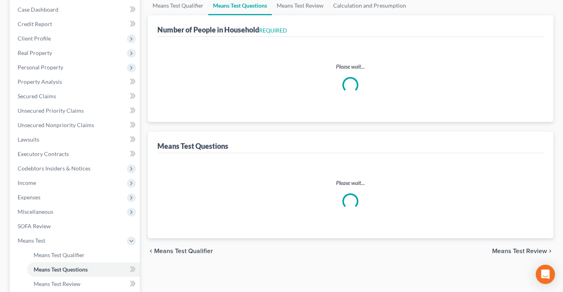
select select "0"
select select "60"
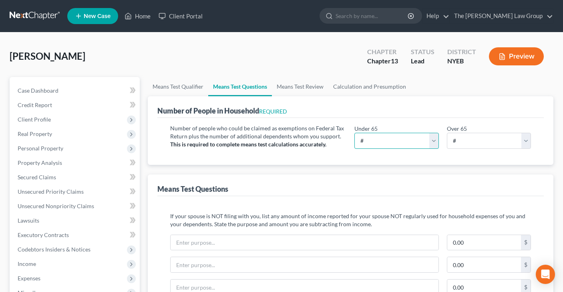
click at [434, 141] on select "# 0 1 2 3 4 5 6 7 8 9 10" at bounding box center [397, 141] width 84 height 16
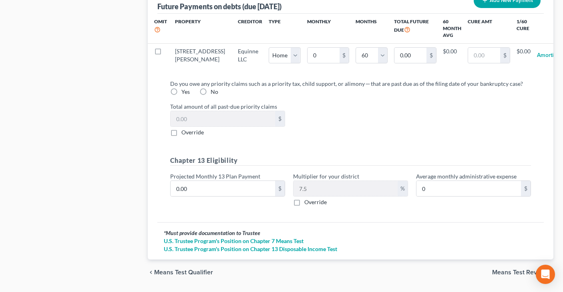
scroll to position [850, 0]
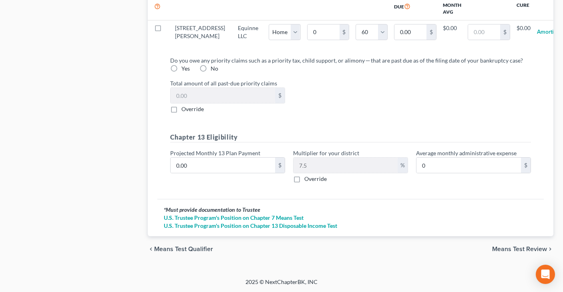
click at [512, 247] on span "Means Test Review" at bounding box center [519, 249] width 55 height 6
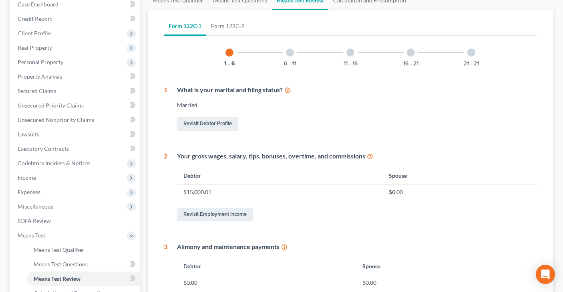
scroll to position [135, 0]
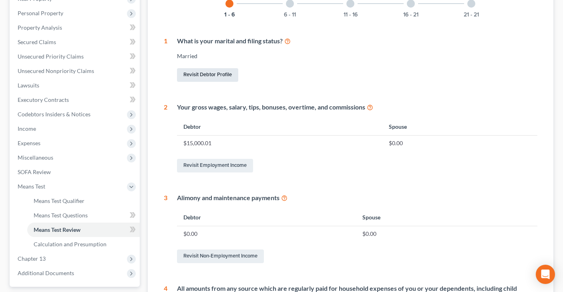
click at [210, 75] on link "Revisit Debtor Profile" at bounding box center [207, 75] width 61 height 14
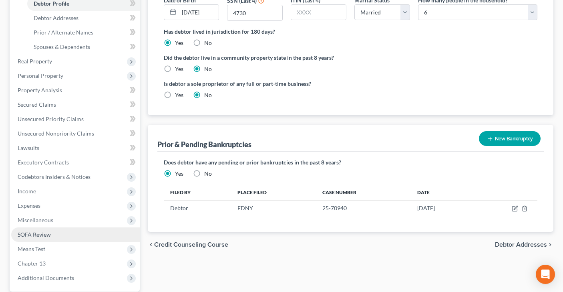
scroll to position [234, 0]
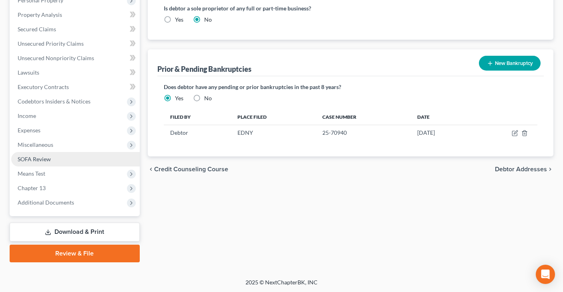
click at [91, 157] on link "SOFA Review" at bounding box center [75, 159] width 129 height 14
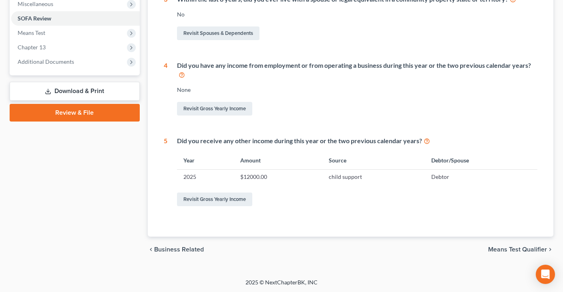
scroll to position [289, 0]
click at [506, 248] on span "Means Test Qualifier" at bounding box center [517, 249] width 59 height 6
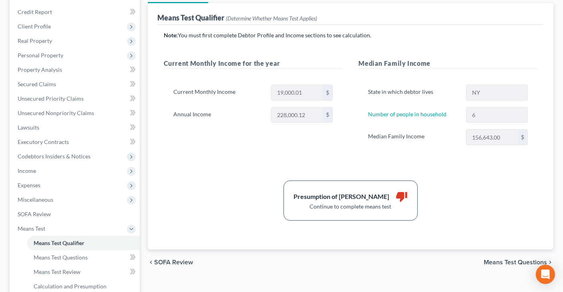
scroll to position [99, 0]
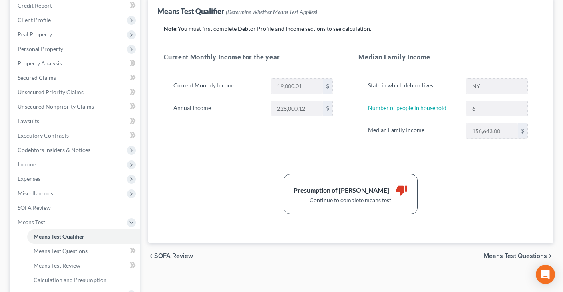
click at [506, 256] on span "Means Test Questions" at bounding box center [515, 255] width 63 height 6
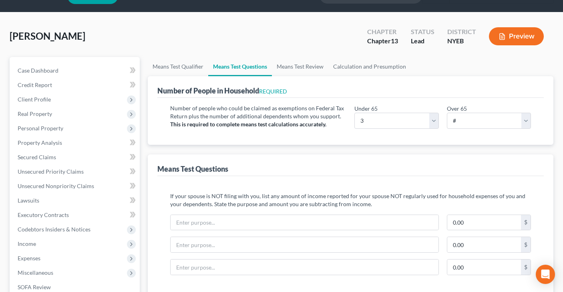
scroll to position [20, 0]
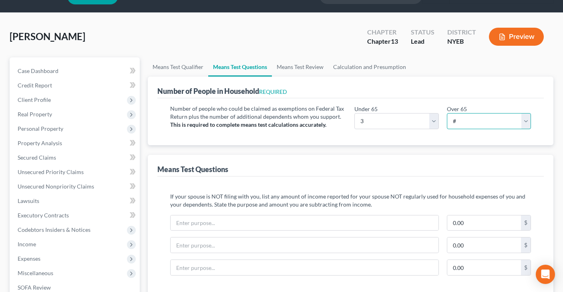
click at [523, 121] on select "# 0 1 2 3 4 5 6 7 8 9 10" at bounding box center [489, 121] width 84 height 16
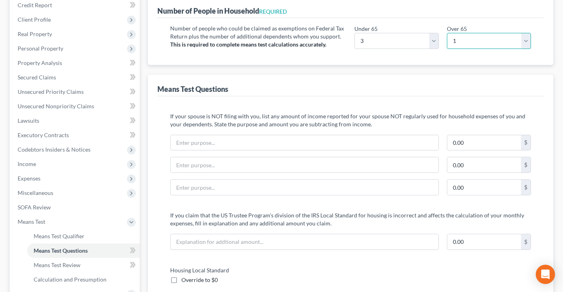
scroll to position [145, 0]
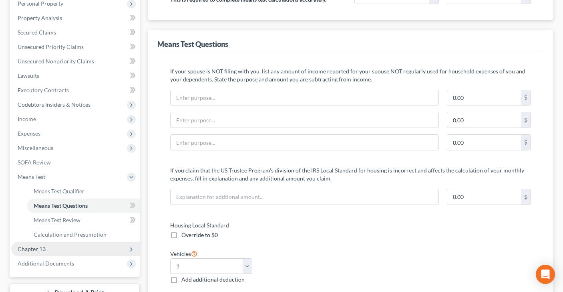
click at [44, 250] on span "Chapter 13" at bounding box center [32, 248] width 28 height 7
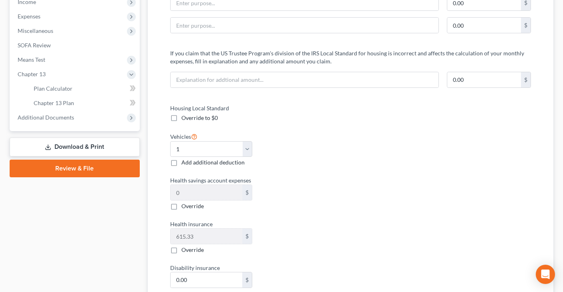
scroll to position [264, 0]
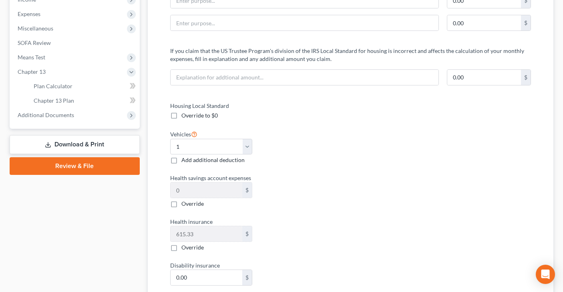
click at [96, 166] on link "Review & File" at bounding box center [75, 166] width 130 height 18
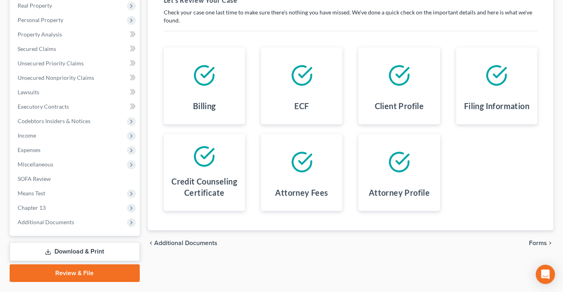
scroll to position [148, 0]
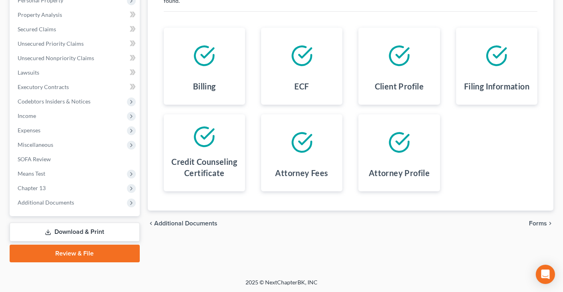
click at [536, 223] on span "Forms" at bounding box center [538, 223] width 18 height 6
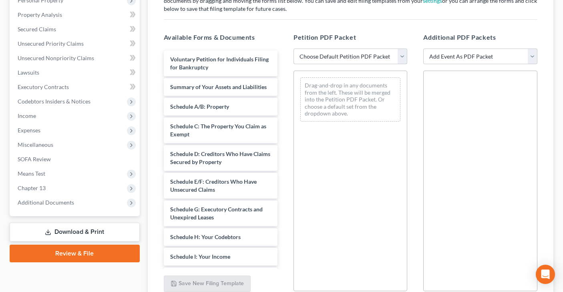
click at [401, 55] on select "Choose Default Petition PDF Packet Complete Bankruptcy Petition (all forms and …" at bounding box center [351, 56] width 114 height 16
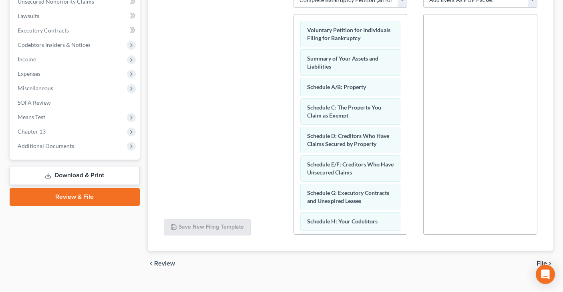
scroll to position [219, 0]
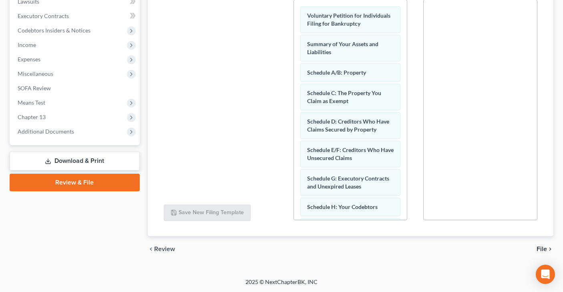
click at [540, 248] on span "File" at bounding box center [542, 249] width 10 height 6
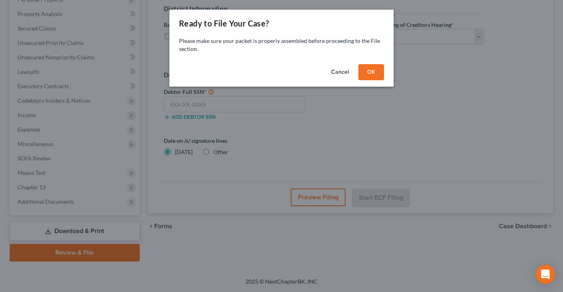
scroll to position [148, 0]
click at [370, 70] on button "OK" at bounding box center [372, 72] width 26 height 16
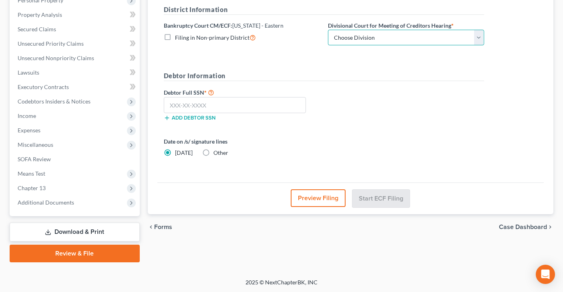
click at [478, 37] on select "Choose Division [GEOGRAPHIC_DATA]" at bounding box center [406, 38] width 156 height 16
click at [241, 99] on input "text" at bounding box center [235, 105] width 143 height 16
click at [365, 198] on button "Start ECF Filing" at bounding box center [381, 198] width 57 height 18
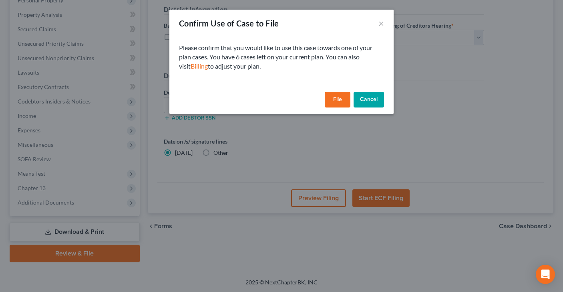
click at [334, 98] on button "File" at bounding box center [338, 100] width 26 height 16
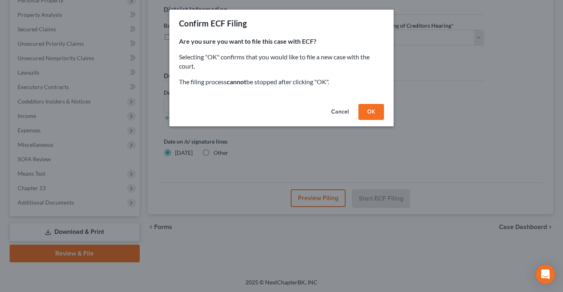
click at [379, 109] on button "OK" at bounding box center [372, 112] width 26 height 16
